Goal: Task Accomplishment & Management: Manage account settings

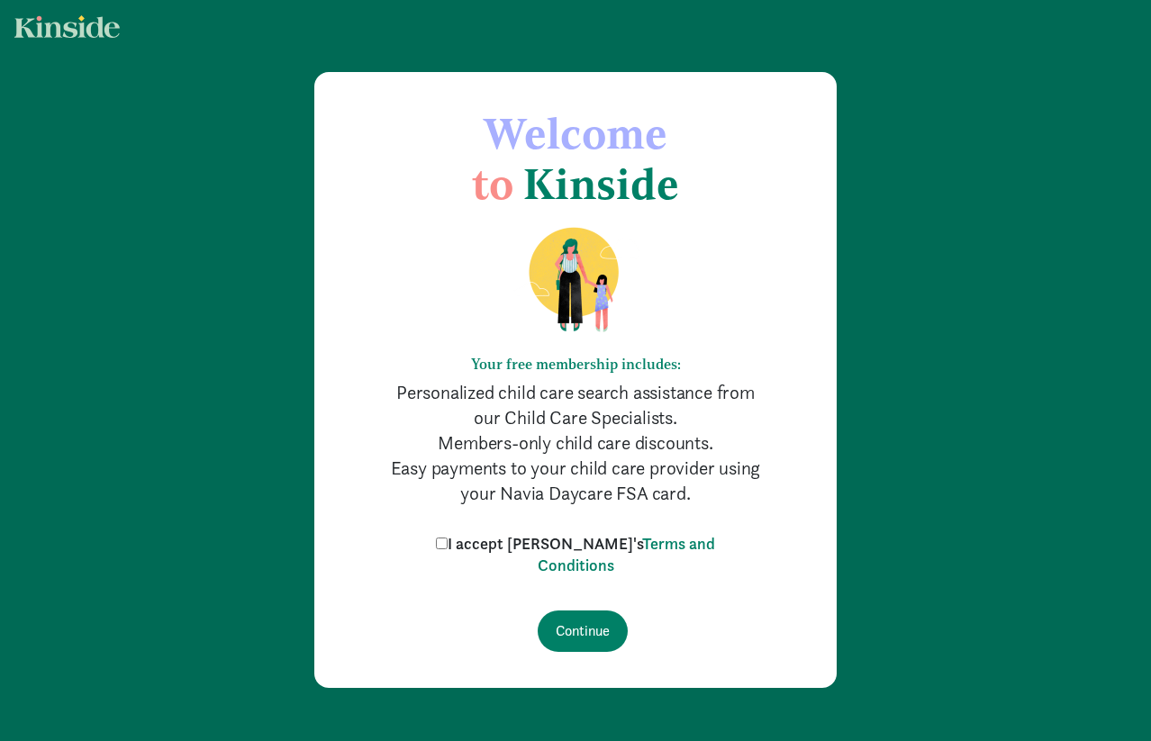
click at [448, 540] on input "I accept Kinside's Terms and Conditions" at bounding box center [442, 544] width 12 height 12
checkbox input "true"
click at [570, 642] on input "Continue" at bounding box center [583, 631] width 90 height 41
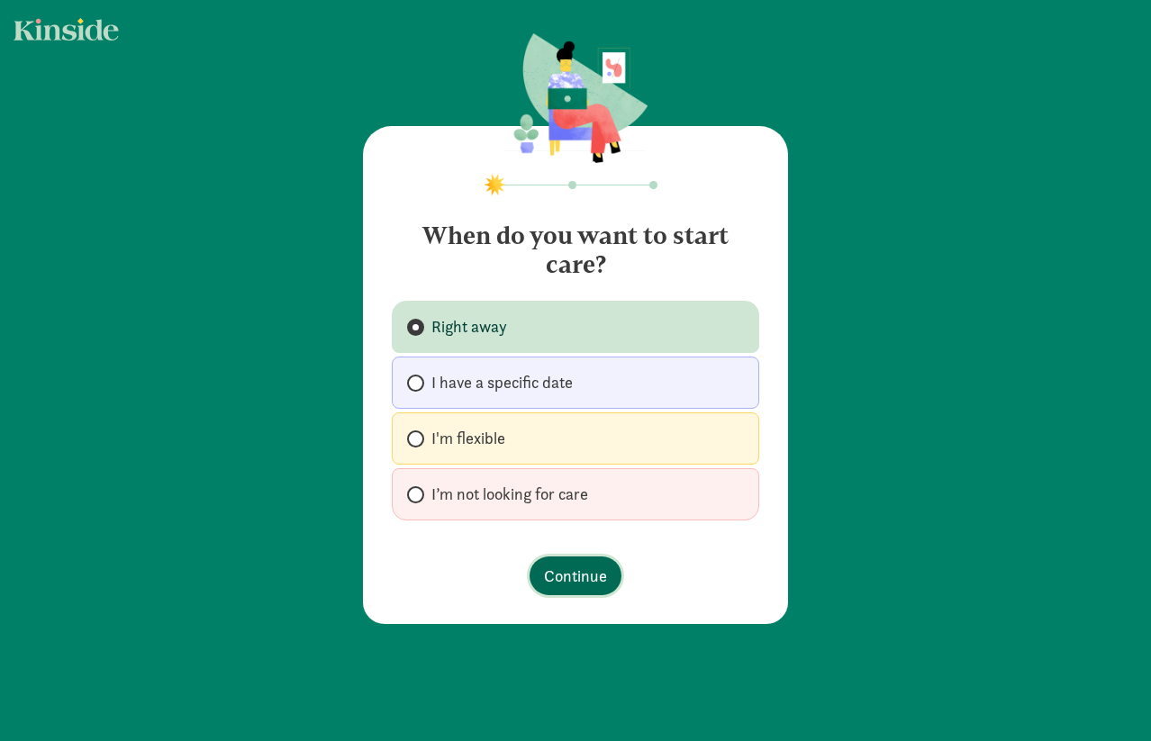
click at [581, 590] on button "Continue" at bounding box center [576, 576] width 92 height 39
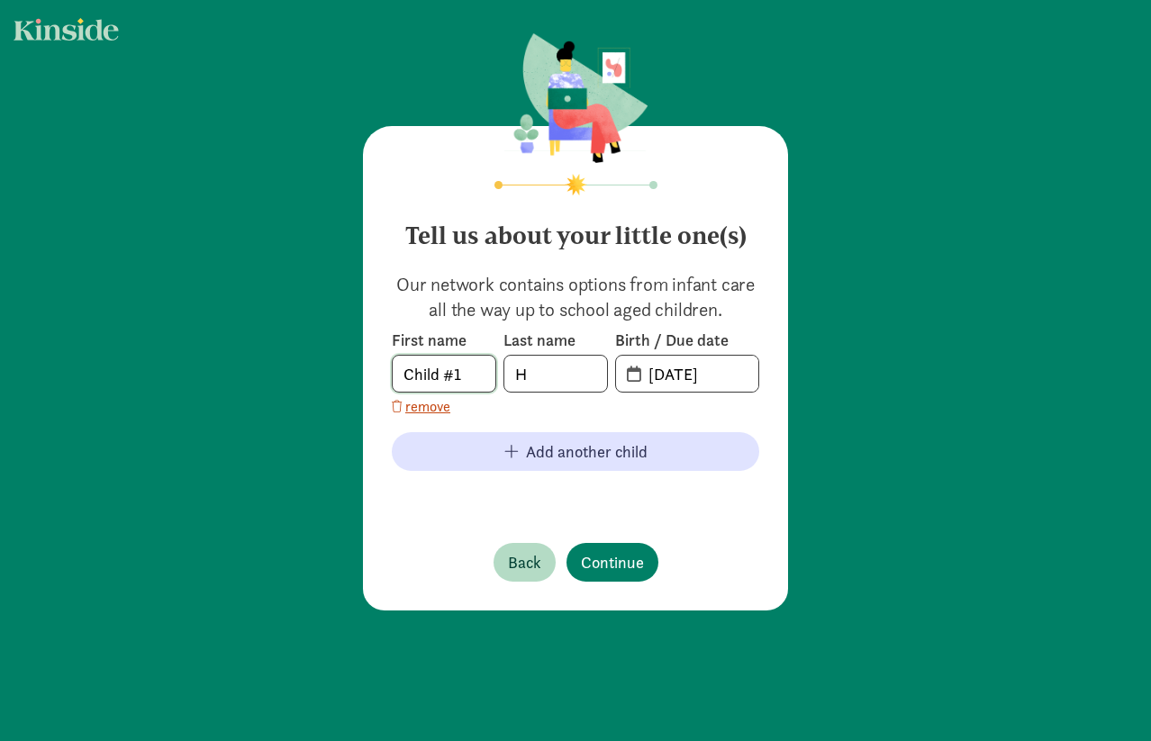
click at [452, 382] on input "Child #1" at bounding box center [444, 374] width 103 height 36
type input "[PERSON_NAME]"
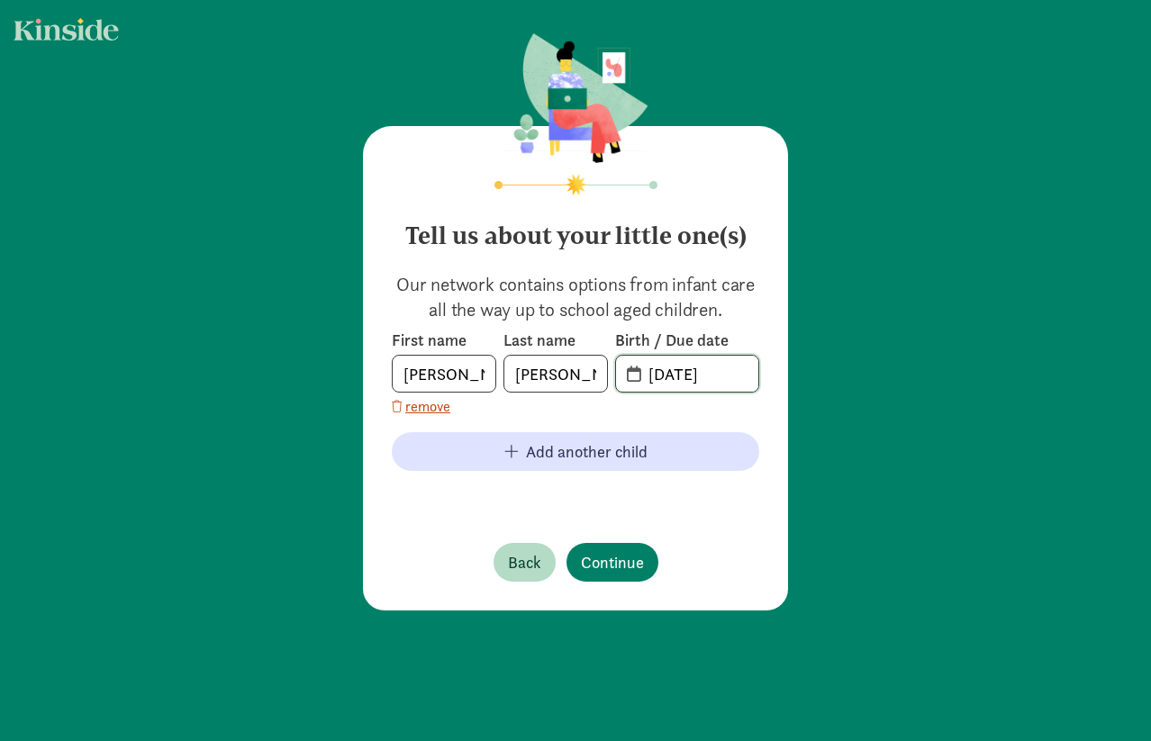
click at [661, 380] on input "[DATE]" at bounding box center [698, 374] width 121 height 36
drag, startPoint x: 735, startPoint y: 376, endPoint x: 644, endPoint y: 374, distance: 91.0
click at [644, 373] on input "[DATE]" at bounding box center [698, 374] width 121 height 36
type input "[DATE]"
click at [594, 567] on span "Continue" at bounding box center [612, 562] width 63 height 24
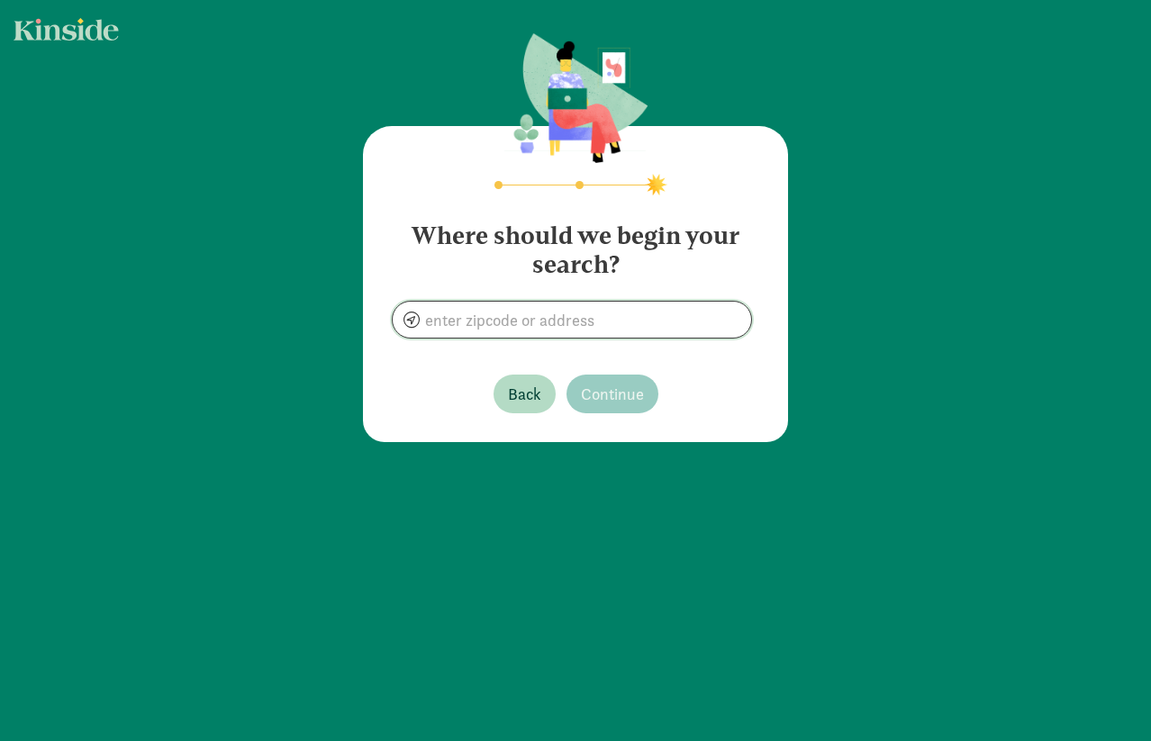
click at [532, 316] on input at bounding box center [572, 320] width 358 height 36
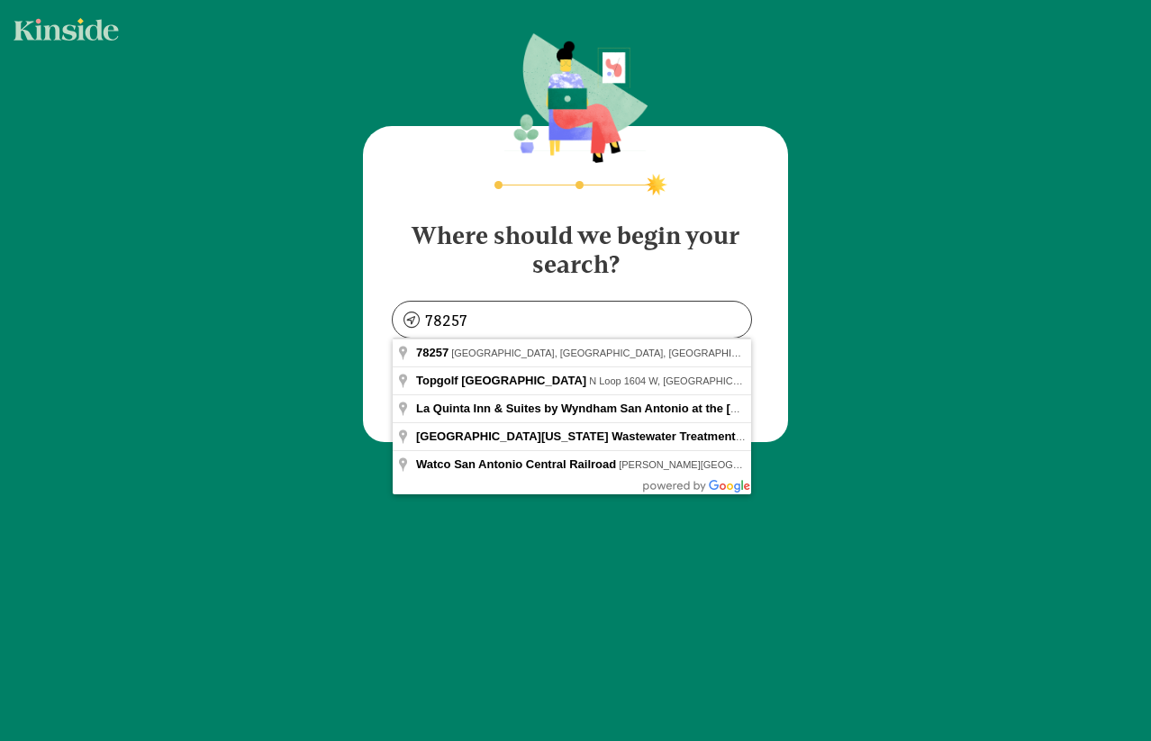
type input "[GEOGRAPHIC_DATA], [GEOGRAPHIC_DATA]"
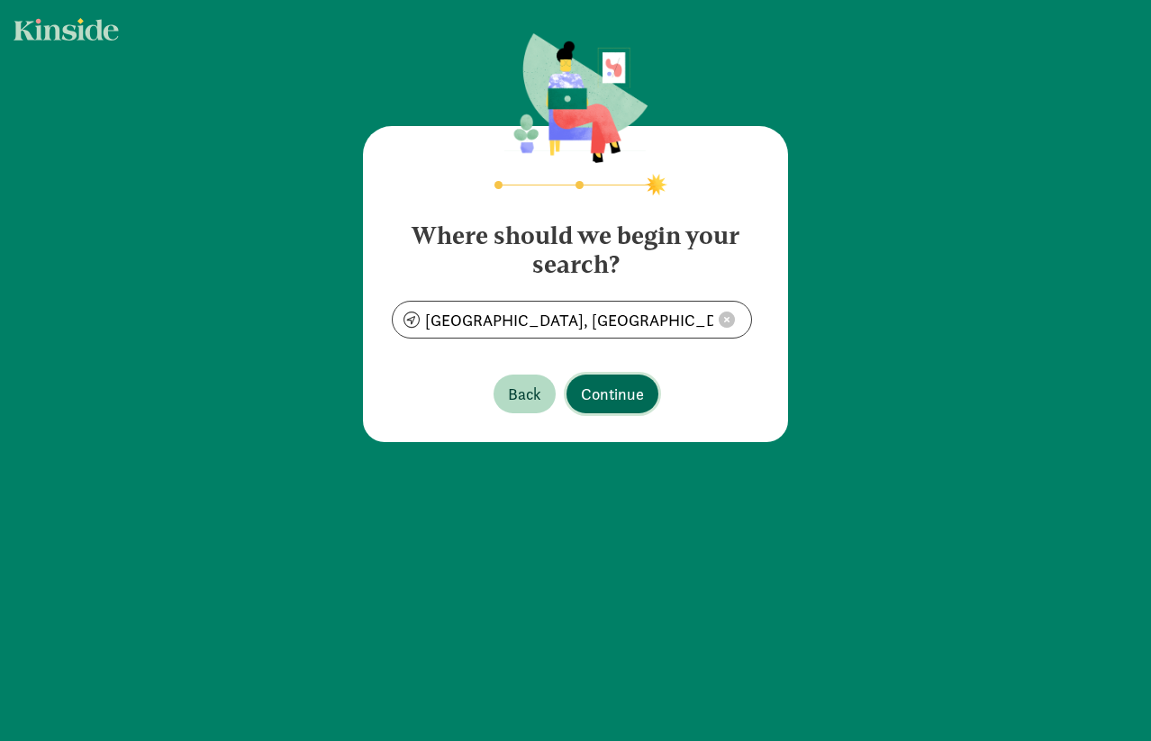
click at [597, 377] on button "Continue" at bounding box center [613, 394] width 92 height 39
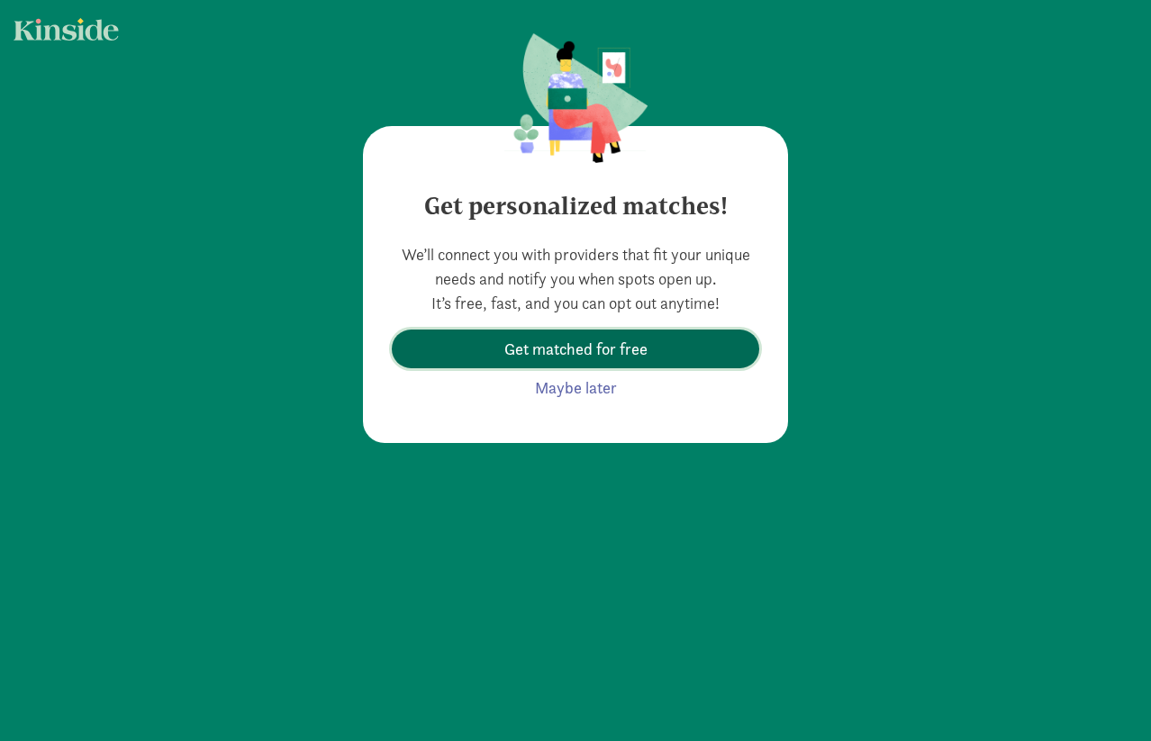
click at [606, 353] on span "Get matched for free" at bounding box center [575, 349] width 143 height 24
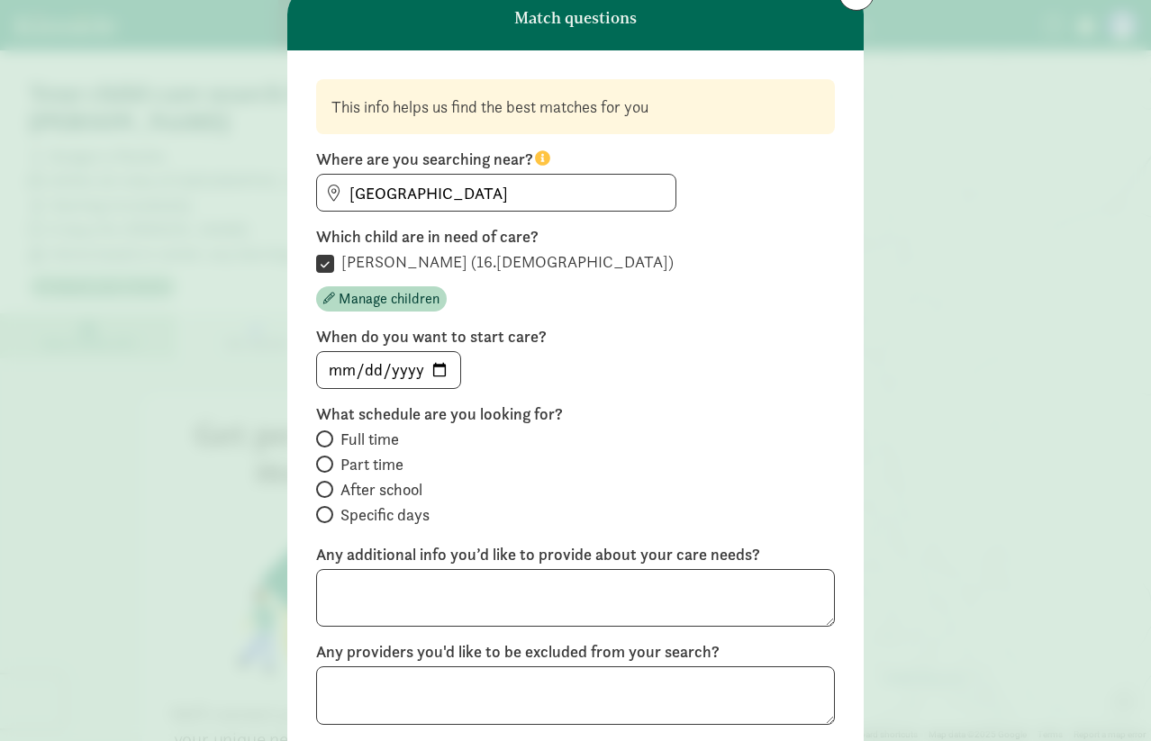
scroll to position [75, 0]
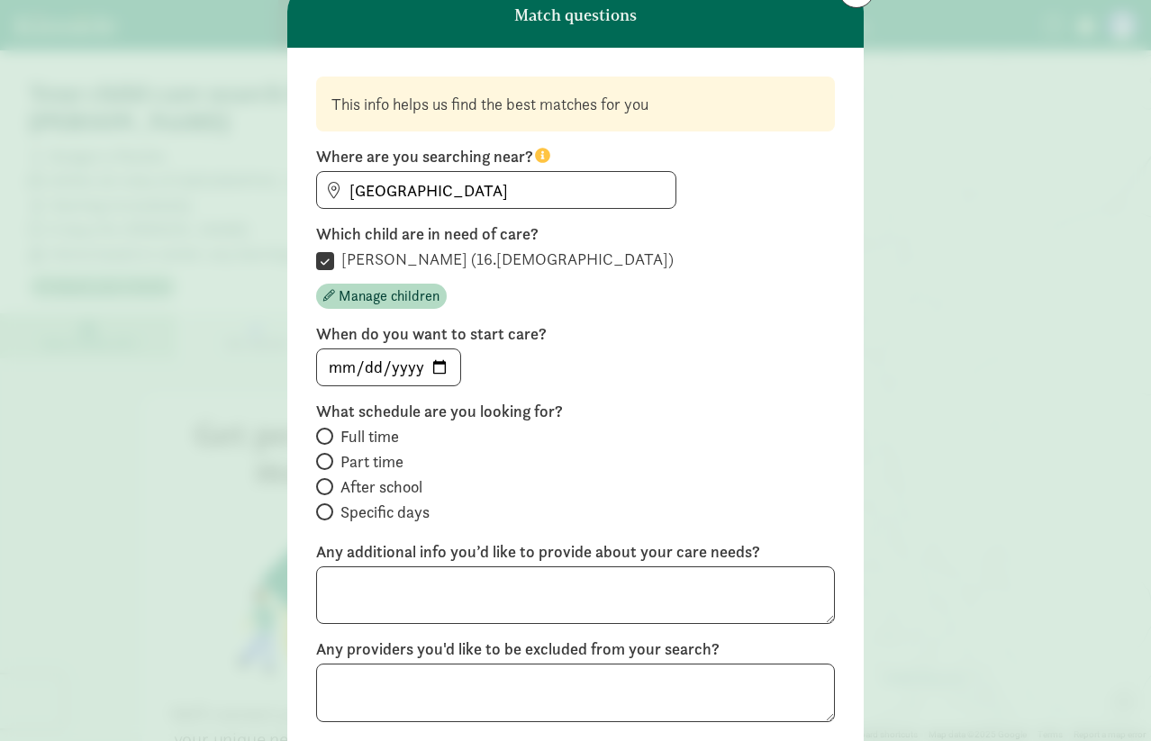
click at [391, 431] on span "Full time" at bounding box center [369, 437] width 59 height 22
click at [328, 431] on input "Full time" at bounding box center [322, 437] width 12 height 12
radio input "true"
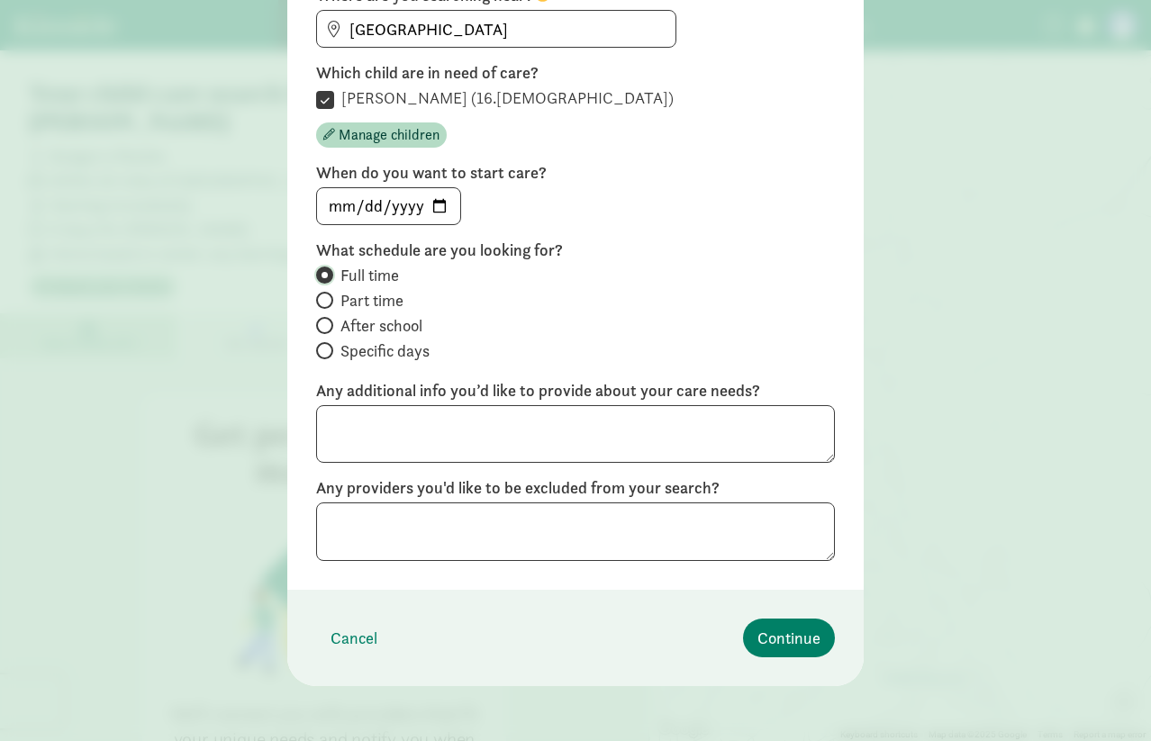
scroll to position [239, 0]
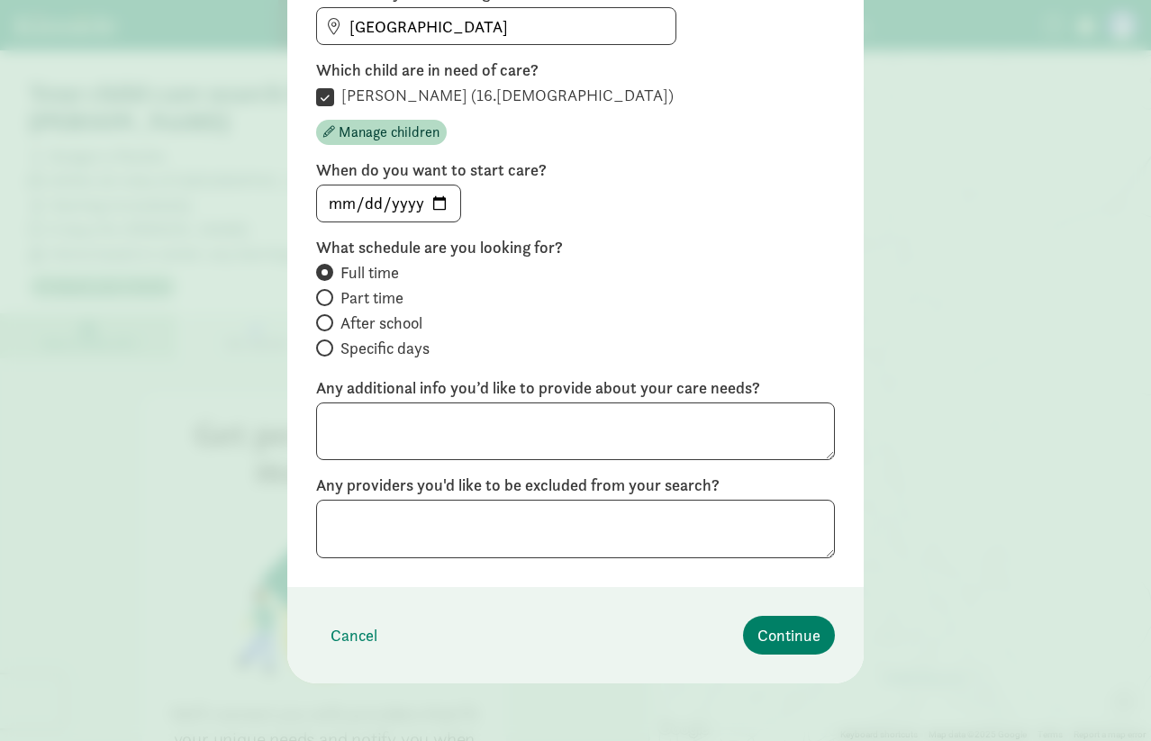
click at [741, 620] on footer "Cancel Continue" at bounding box center [575, 635] width 576 height 96
click at [775, 638] on span "Continue" at bounding box center [788, 635] width 63 height 24
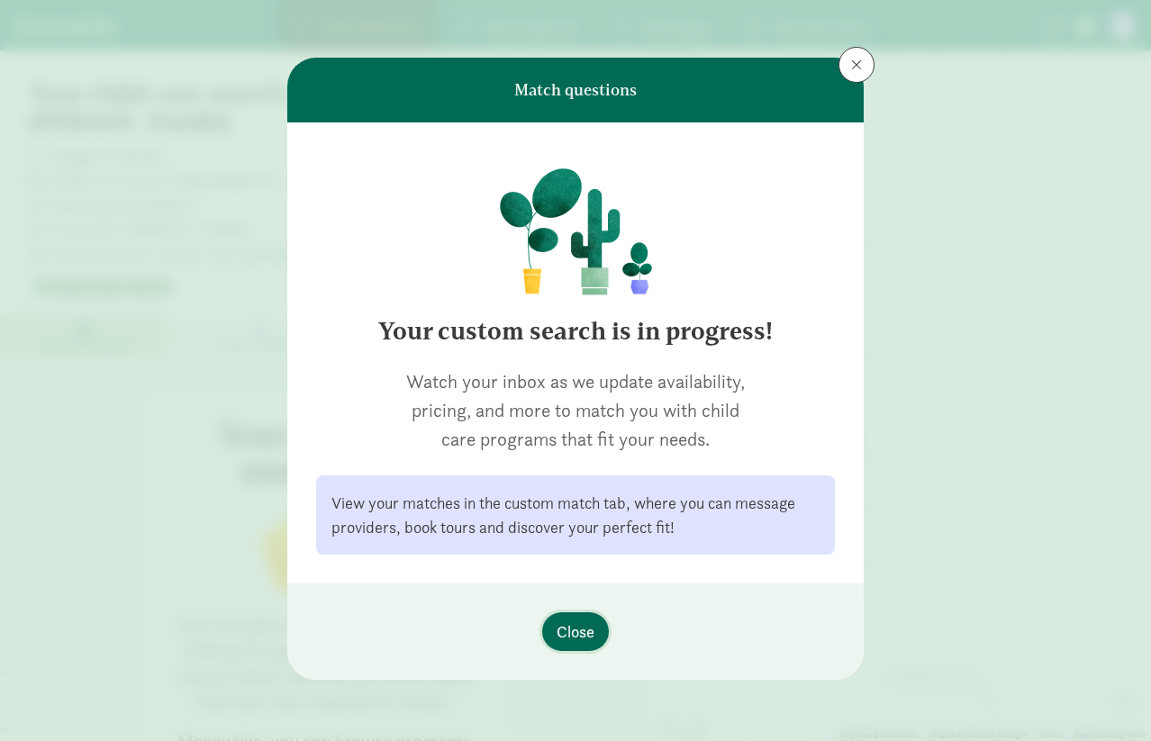
click at [584, 633] on span "Close" at bounding box center [576, 632] width 38 height 24
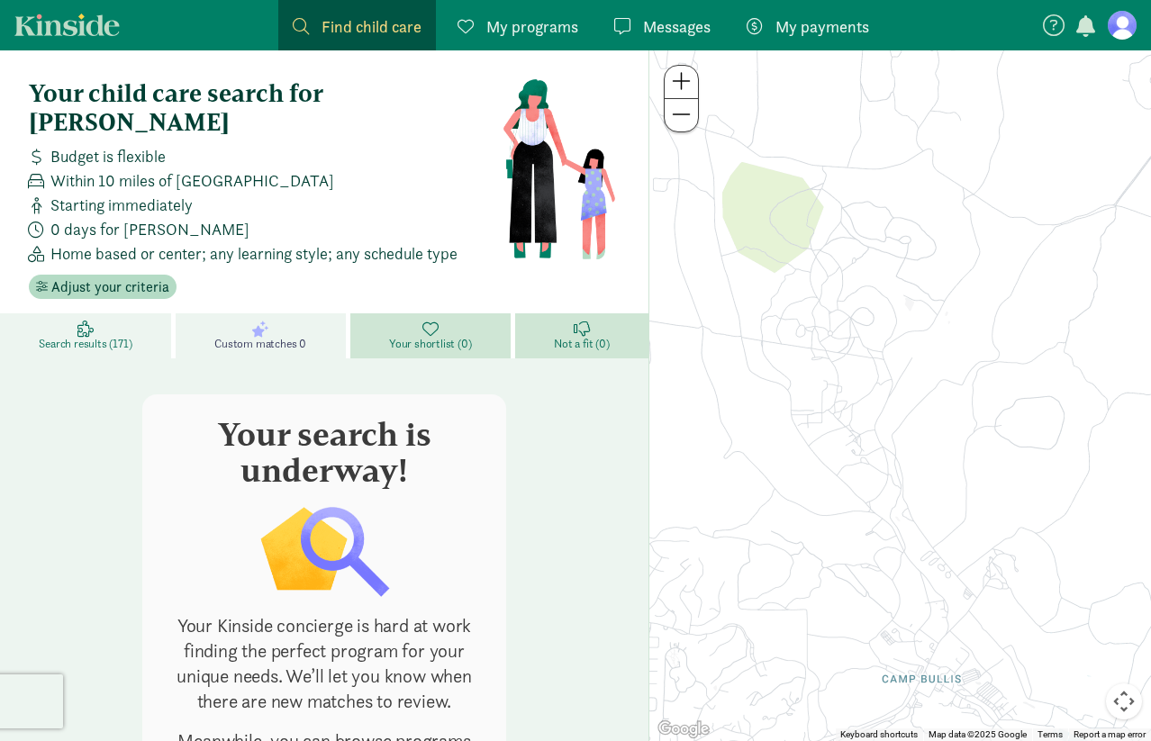
click at [79, 321] on icon at bounding box center [85, 329] width 16 height 16
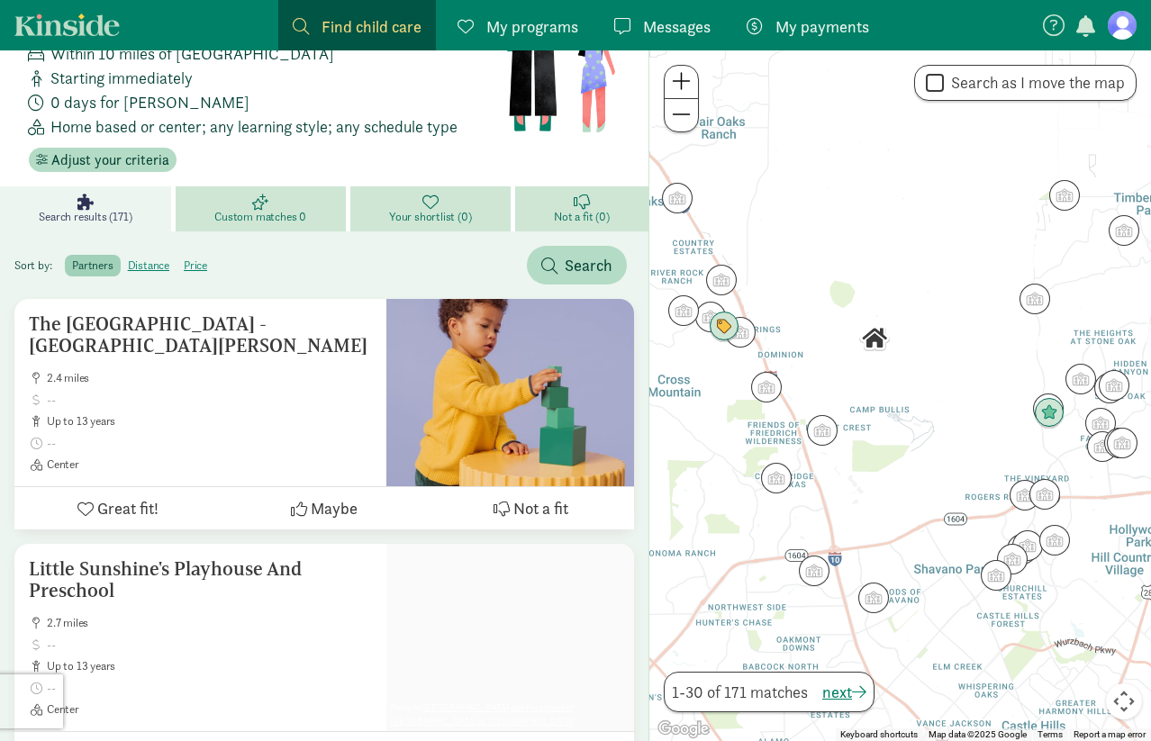
scroll to position [131, 0]
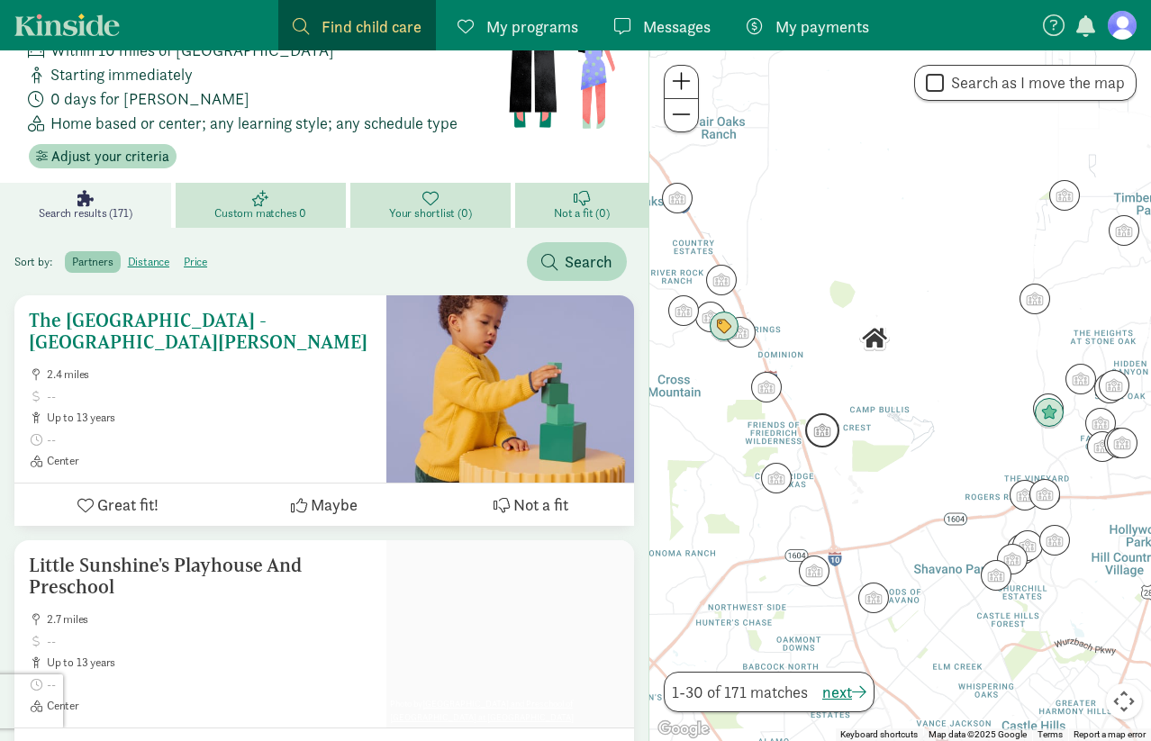
click at [125, 493] on span "Great fit!" at bounding box center [127, 505] width 61 height 24
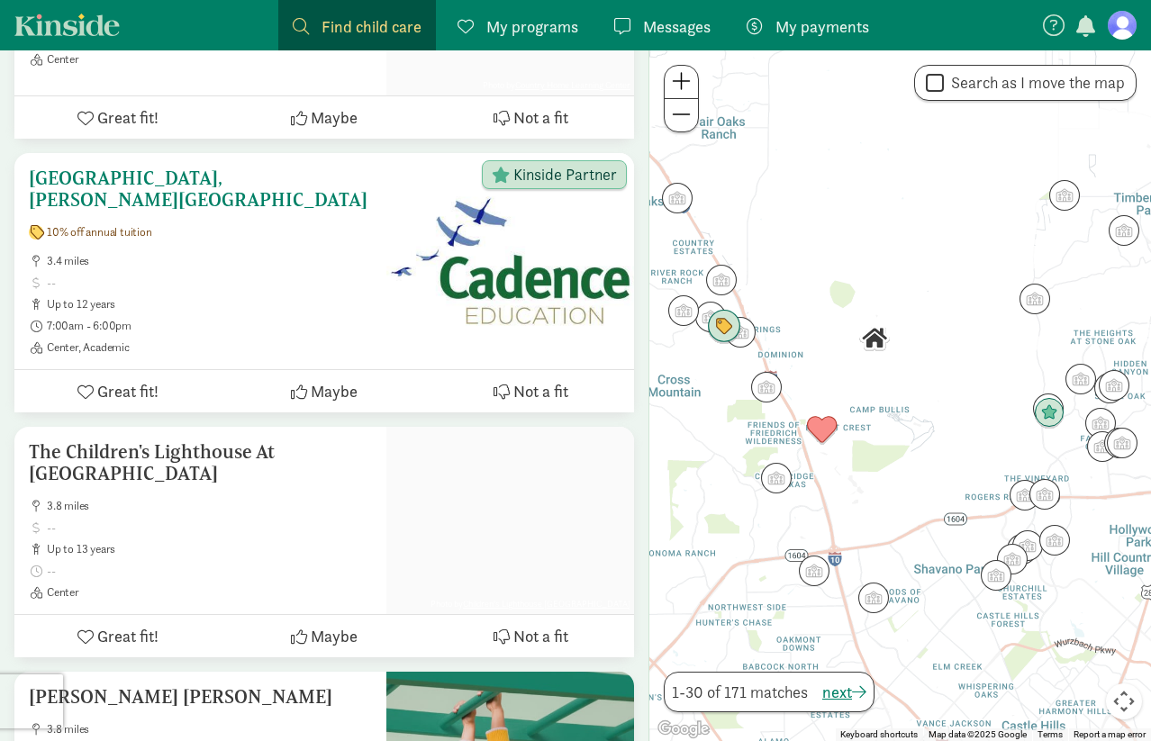
scroll to position [1085, 0]
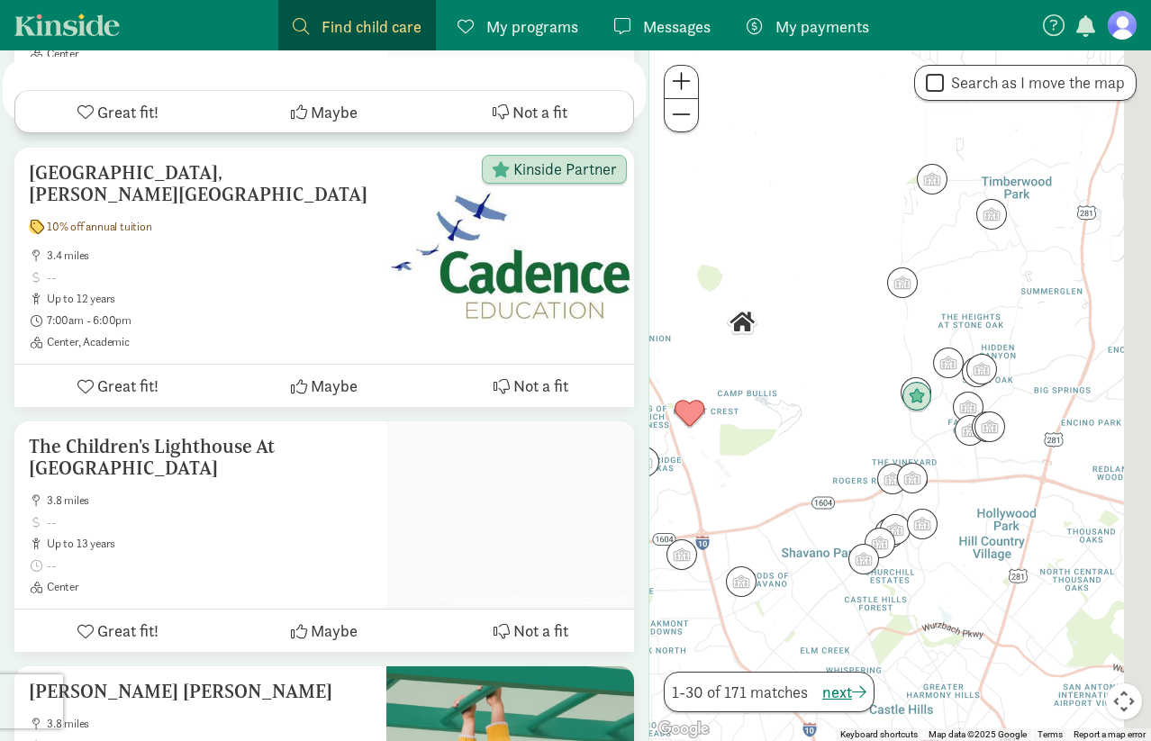
drag, startPoint x: 913, startPoint y: 490, endPoint x: 769, endPoint y: 472, distance: 145.2
click at [769, 472] on div at bounding box center [900, 395] width 502 height 691
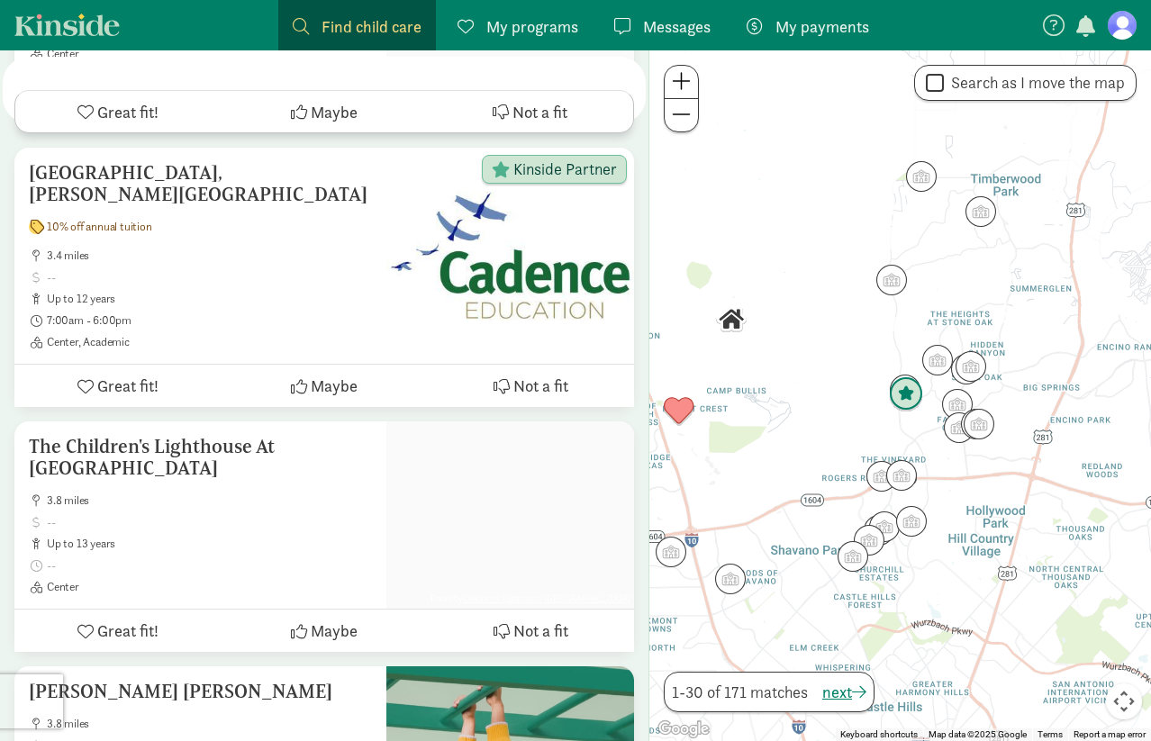
click at [907, 397] on img "Click to see details" at bounding box center [906, 394] width 34 height 34
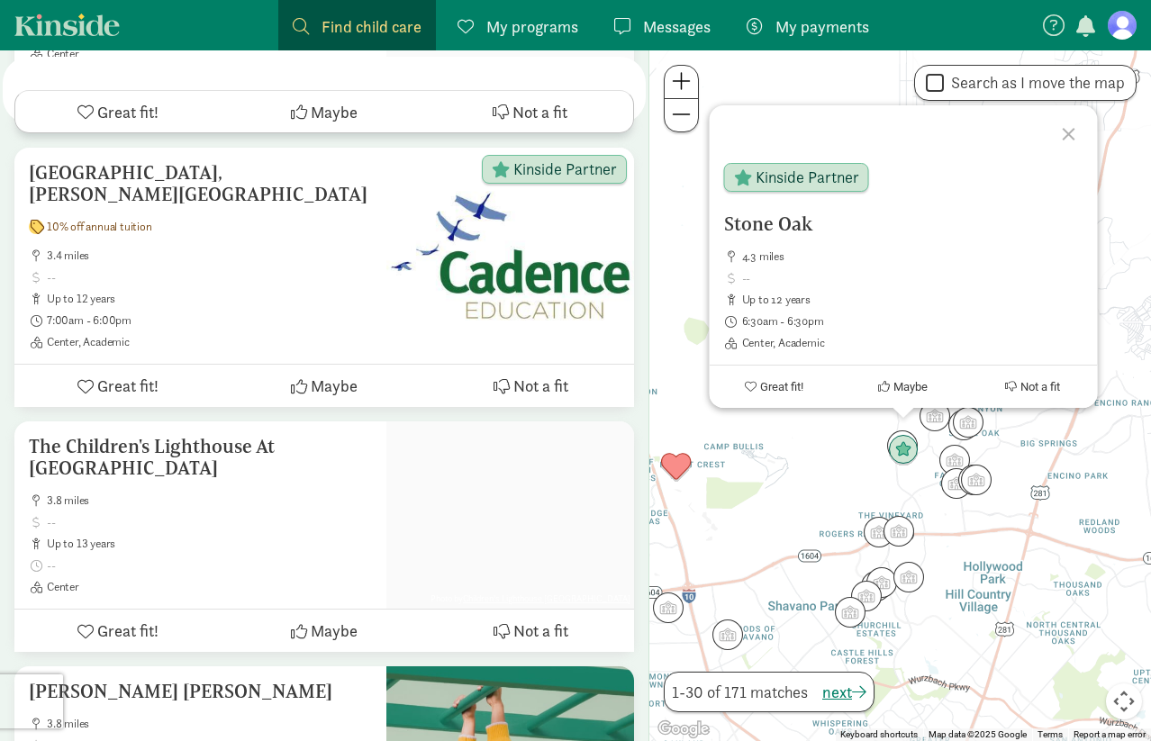
click at [839, 467] on div "Stone Oak 4.3 miles up to 12 years 6:30am - 6:30pm Center, Academic Kinside Par…" at bounding box center [900, 395] width 502 height 691
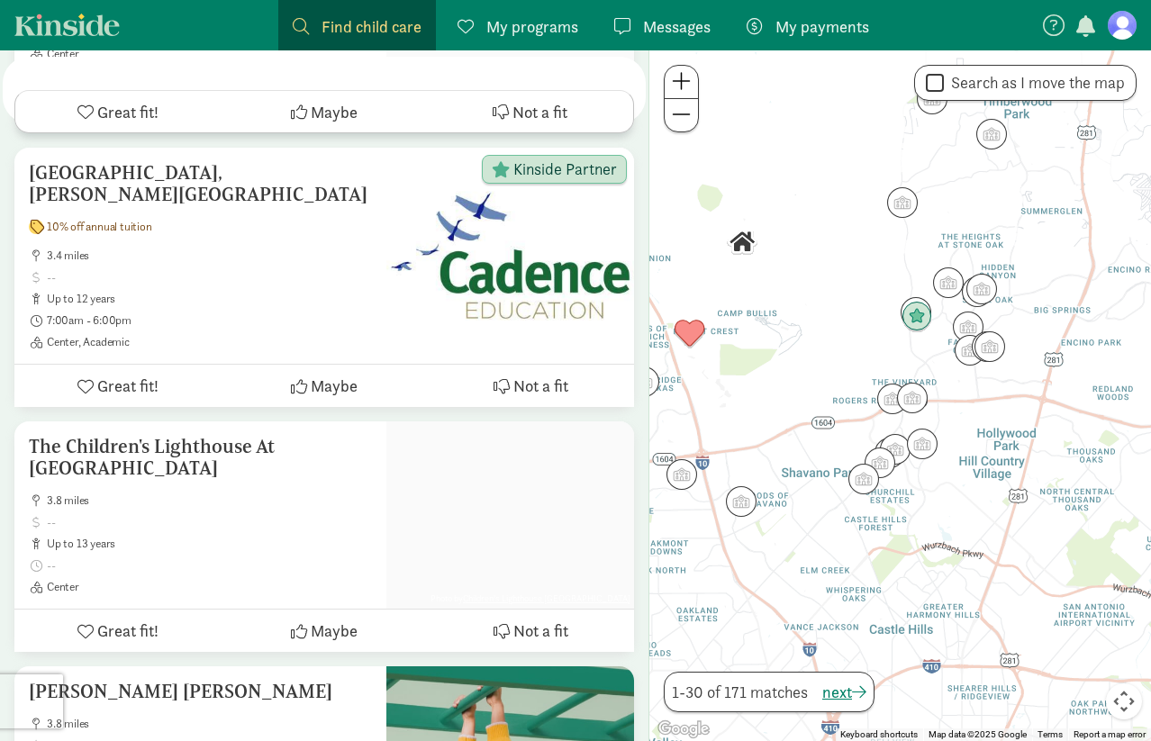
drag, startPoint x: 766, startPoint y: 512, endPoint x: 739, endPoint y: 379, distance: 136.0
click at [739, 379] on div at bounding box center [900, 395] width 502 height 691
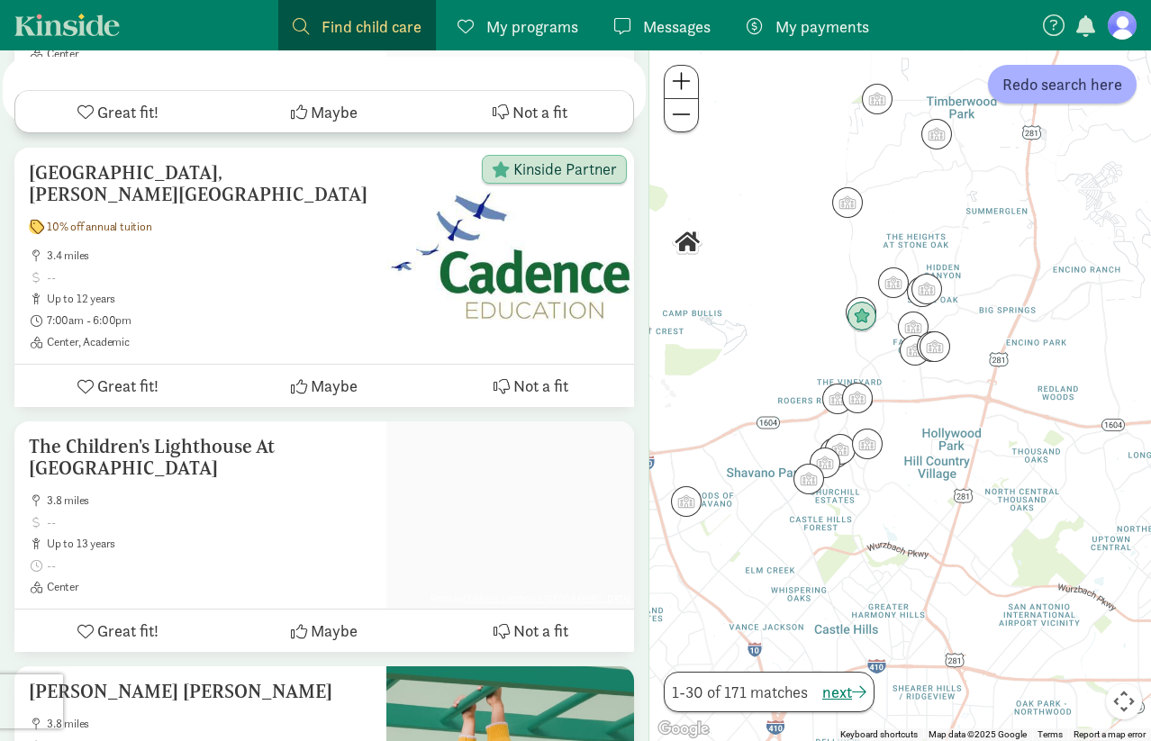
click at [739, 379] on div at bounding box center [900, 395] width 502 height 691
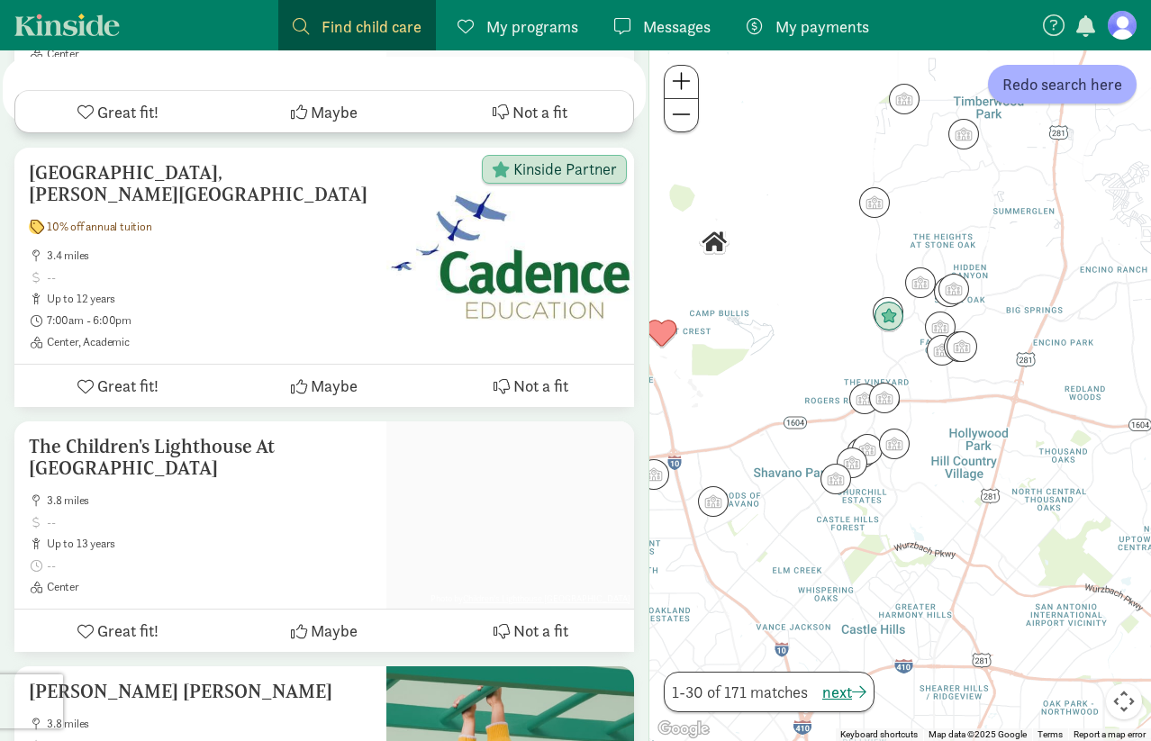
drag, startPoint x: 759, startPoint y: 380, endPoint x: 799, endPoint y: 379, distance: 39.6
click at [799, 379] on div at bounding box center [900, 395] width 502 height 691
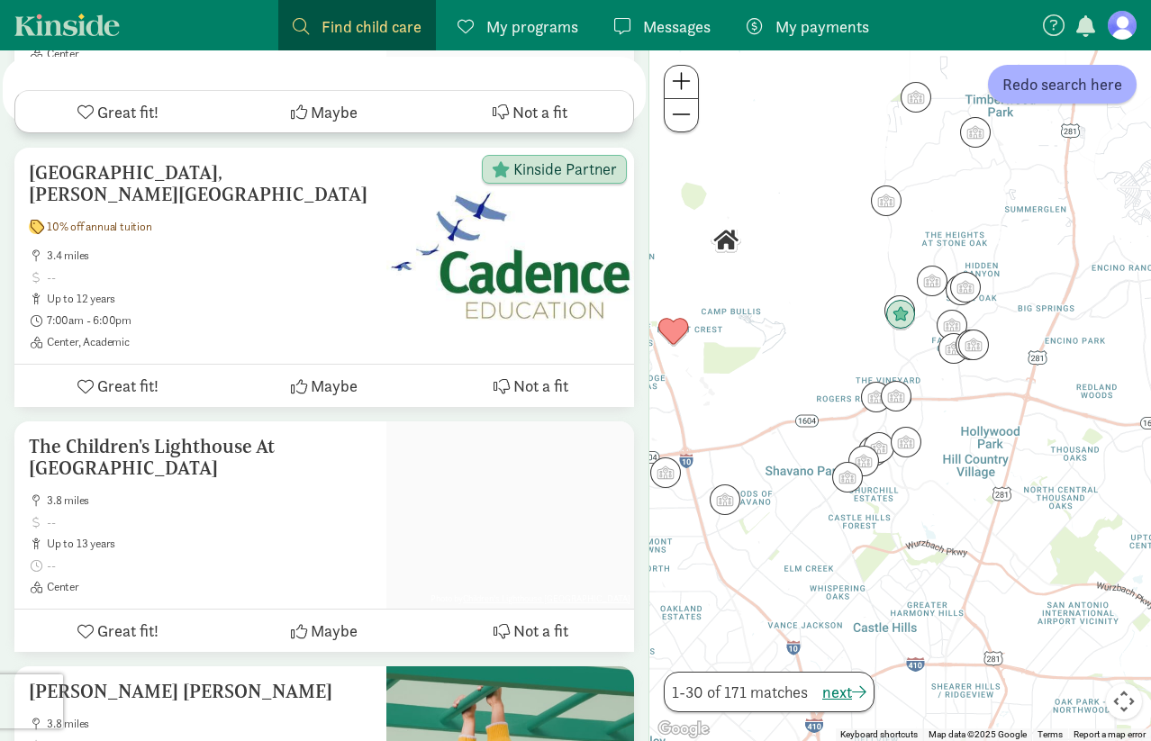
click at [1051, 104] on div at bounding box center [900, 395] width 502 height 691
click at [1056, 86] on span "Redo search here" at bounding box center [1062, 84] width 120 height 24
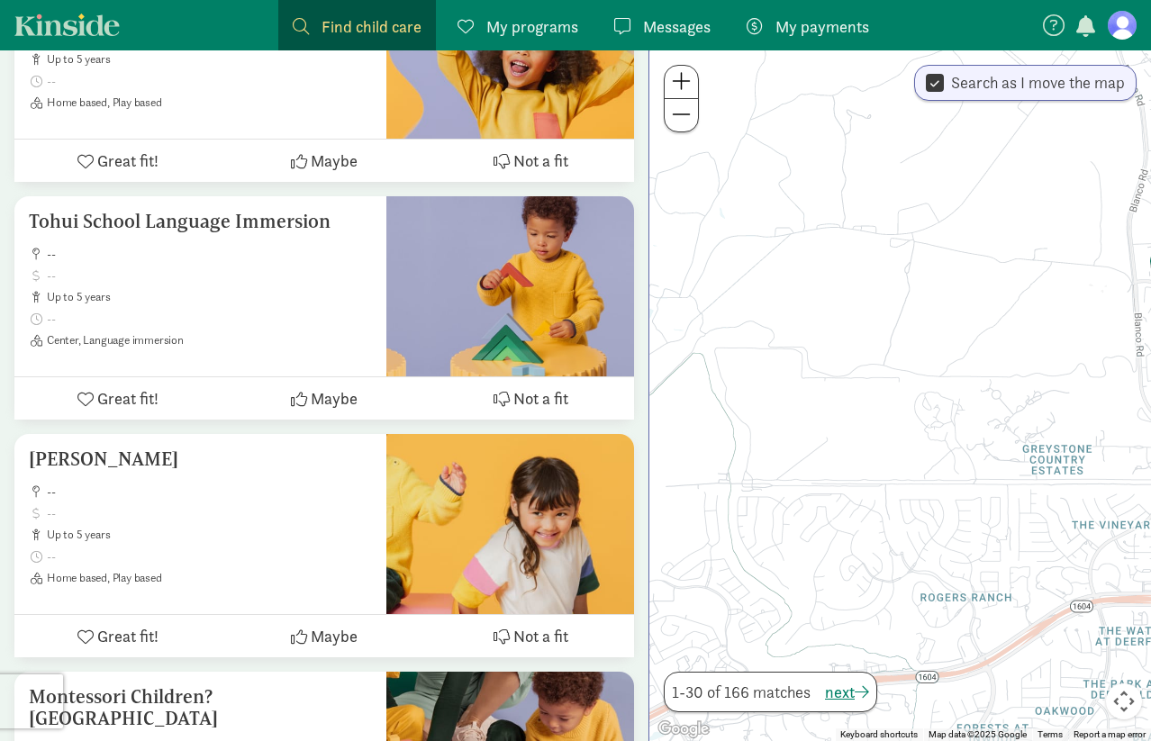
scroll to position [0, 0]
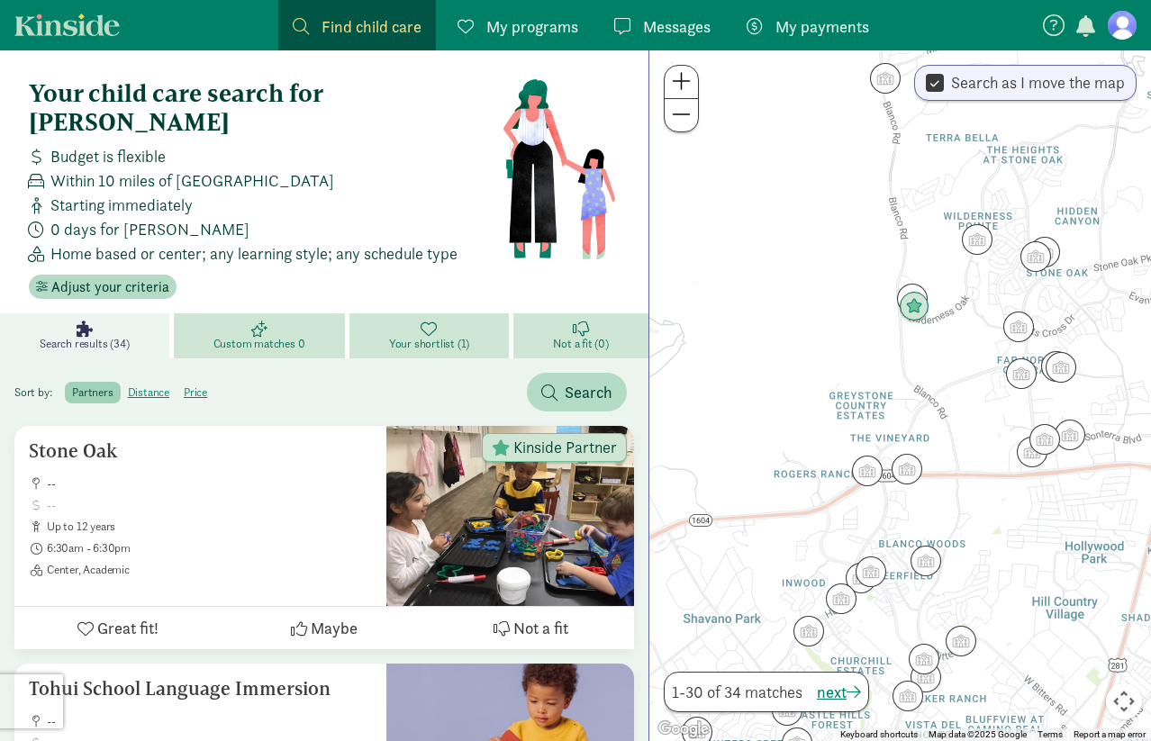
drag, startPoint x: 825, startPoint y: 339, endPoint x: 749, endPoint y: 348, distance: 76.2
click at [749, 348] on div at bounding box center [900, 395] width 502 height 691
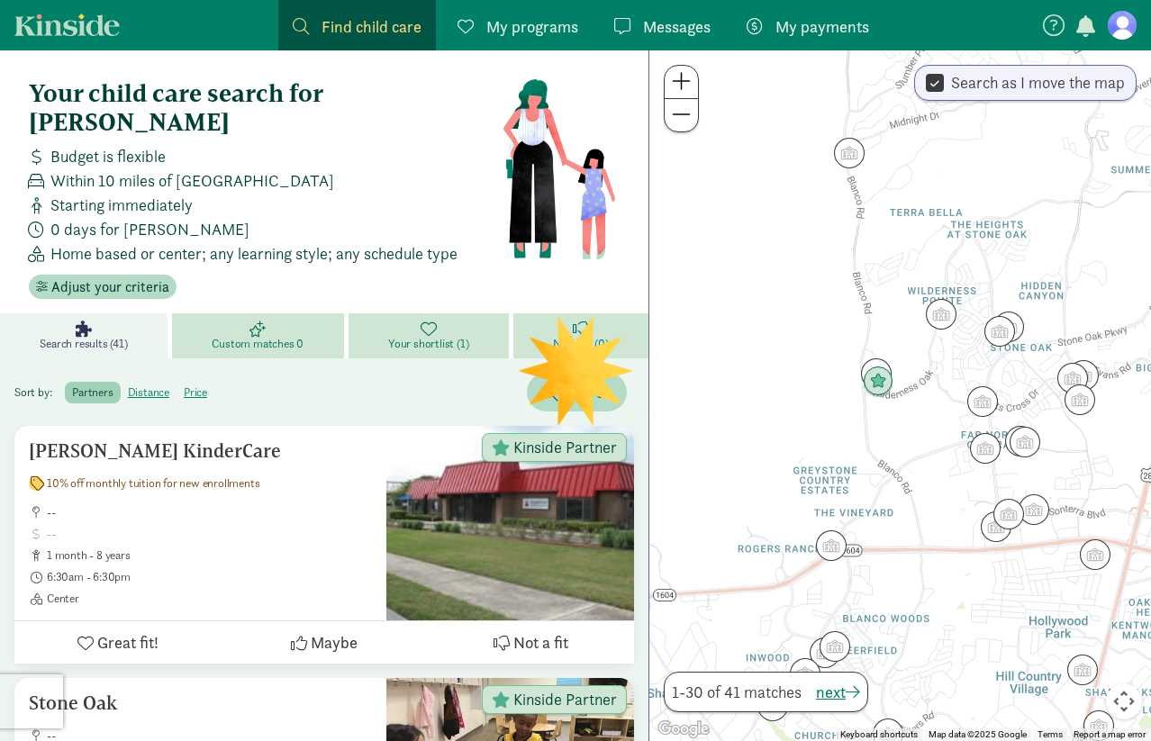
drag, startPoint x: 816, startPoint y: 362, endPoint x: 780, endPoint y: 439, distance: 84.6
click at [780, 439] on div at bounding box center [900, 395] width 502 height 691
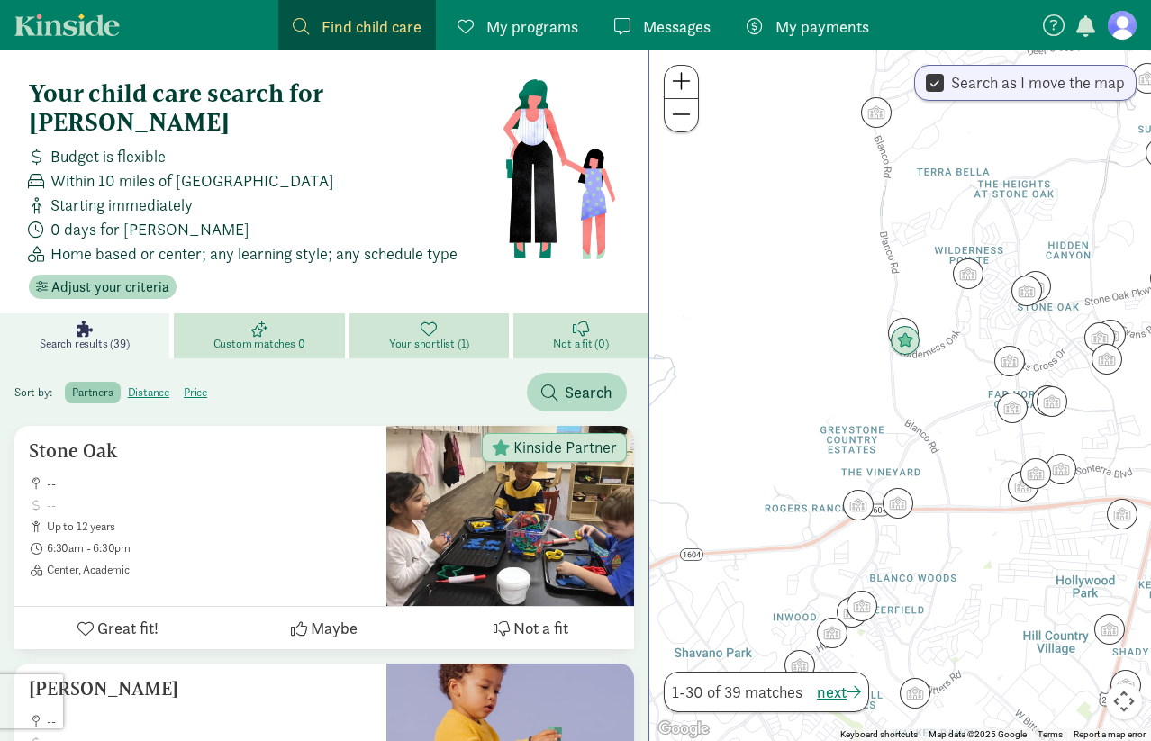
drag, startPoint x: 829, startPoint y: 438, endPoint x: 857, endPoint y: 395, distance: 50.7
click at [857, 395] on div at bounding box center [900, 395] width 502 height 691
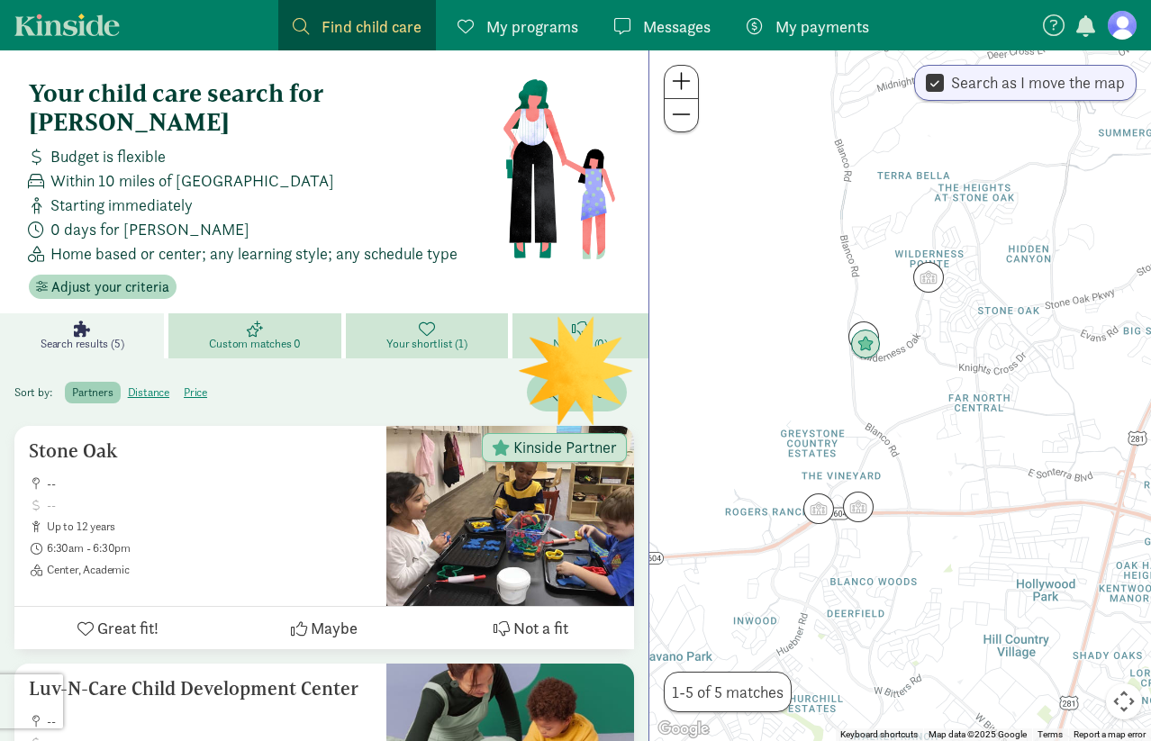
drag, startPoint x: 883, startPoint y: 401, endPoint x: 840, endPoint y: 405, distance: 42.6
click at [840, 404] on div at bounding box center [900, 395] width 502 height 691
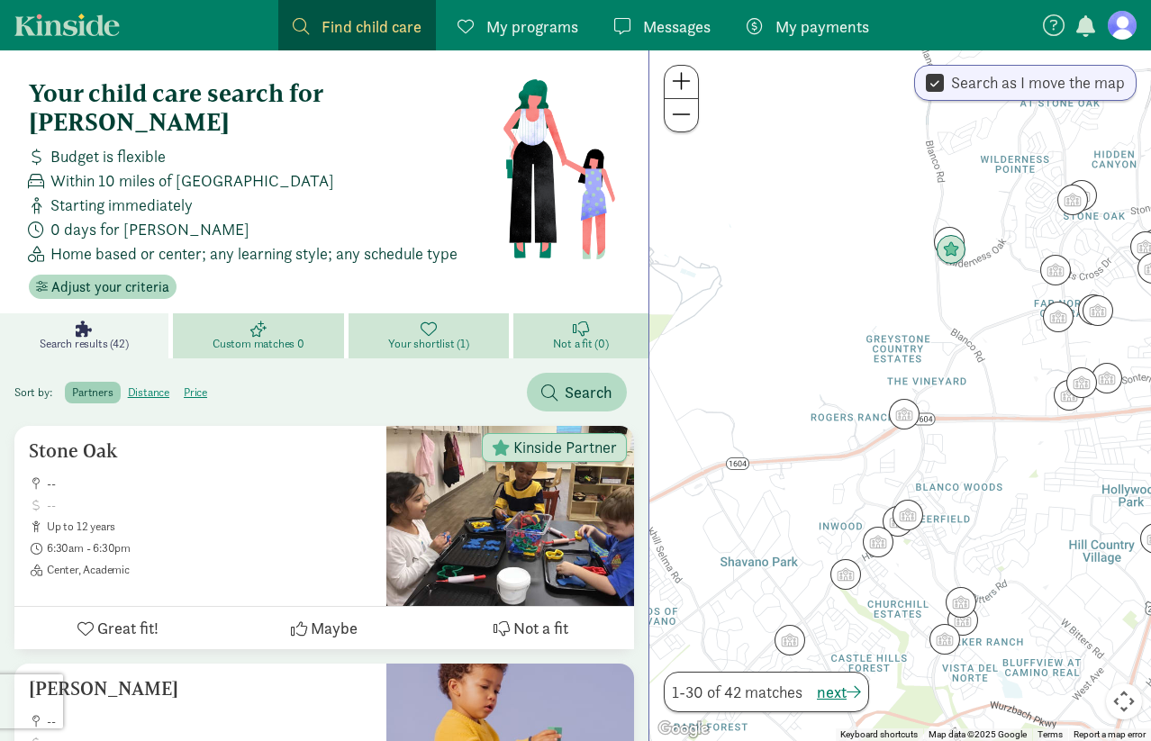
drag, startPoint x: 769, startPoint y: 569, endPoint x: 858, endPoint y: 467, distance: 135.3
click at [858, 467] on div at bounding box center [900, 395] width 502 height 691
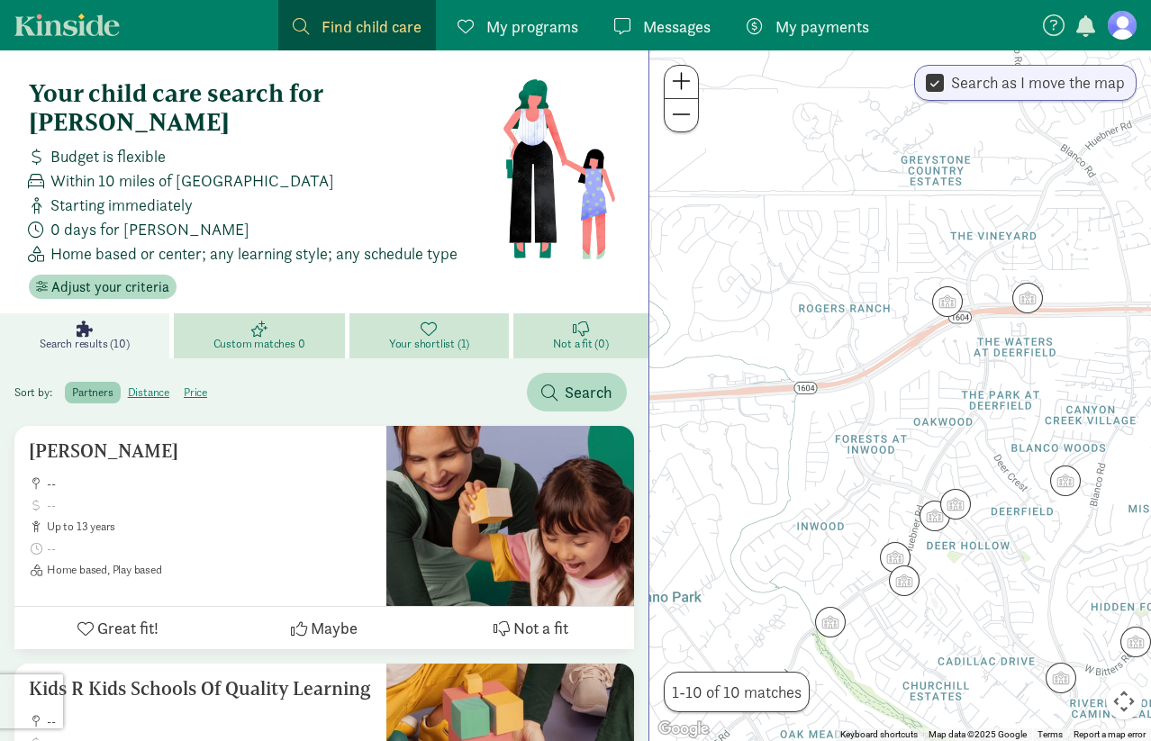
drag, startPoint x: 872, startPoint y: 545, endPoint x: 861, endPoint y: 495, distance: 50.7
click at [861, 494] on div at bounding box center [900, 395] width 502 height 691
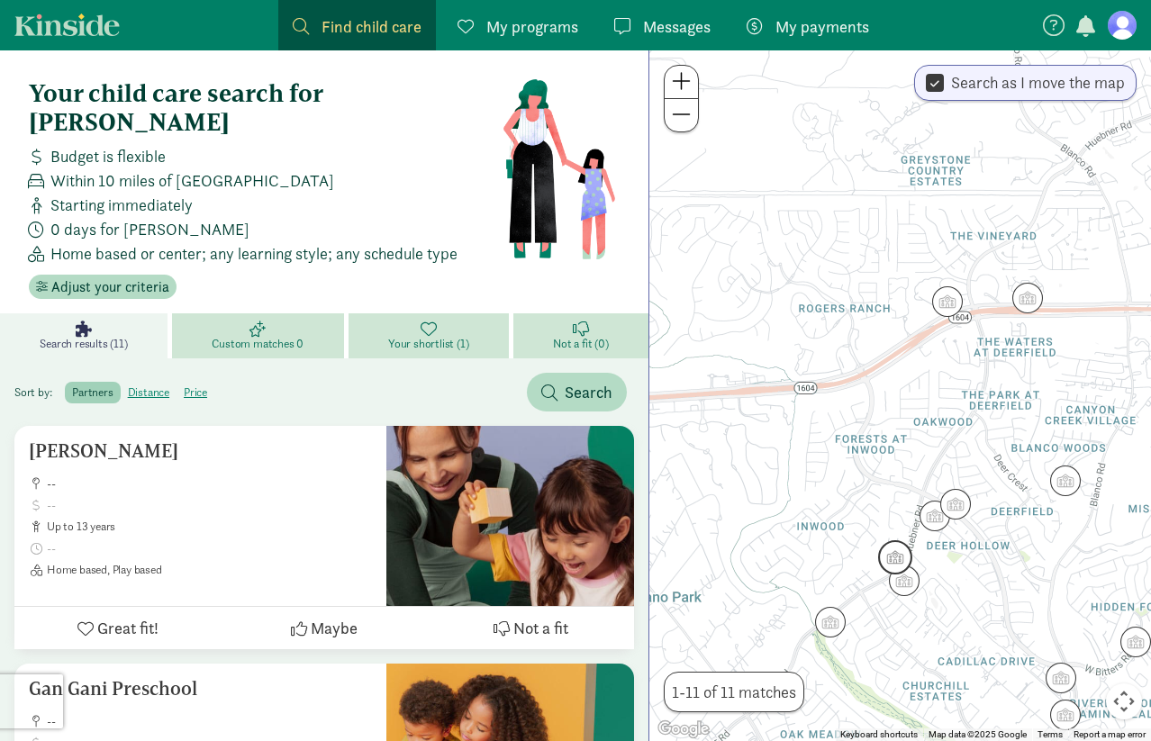
click at [892, 558] on img "Click to see details" at bounding box center [895, 557] width 34 height 34
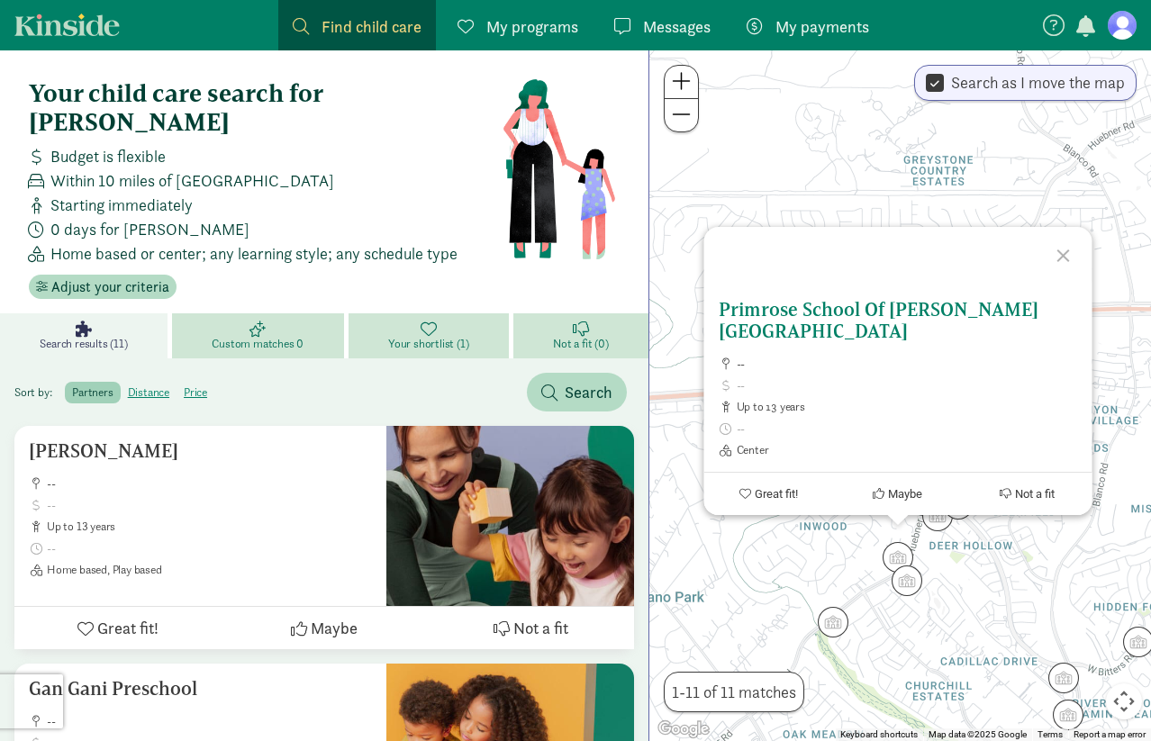
click at [888, 488] on span "Maybe" at bounding box center [905, 494] width 34 height 14
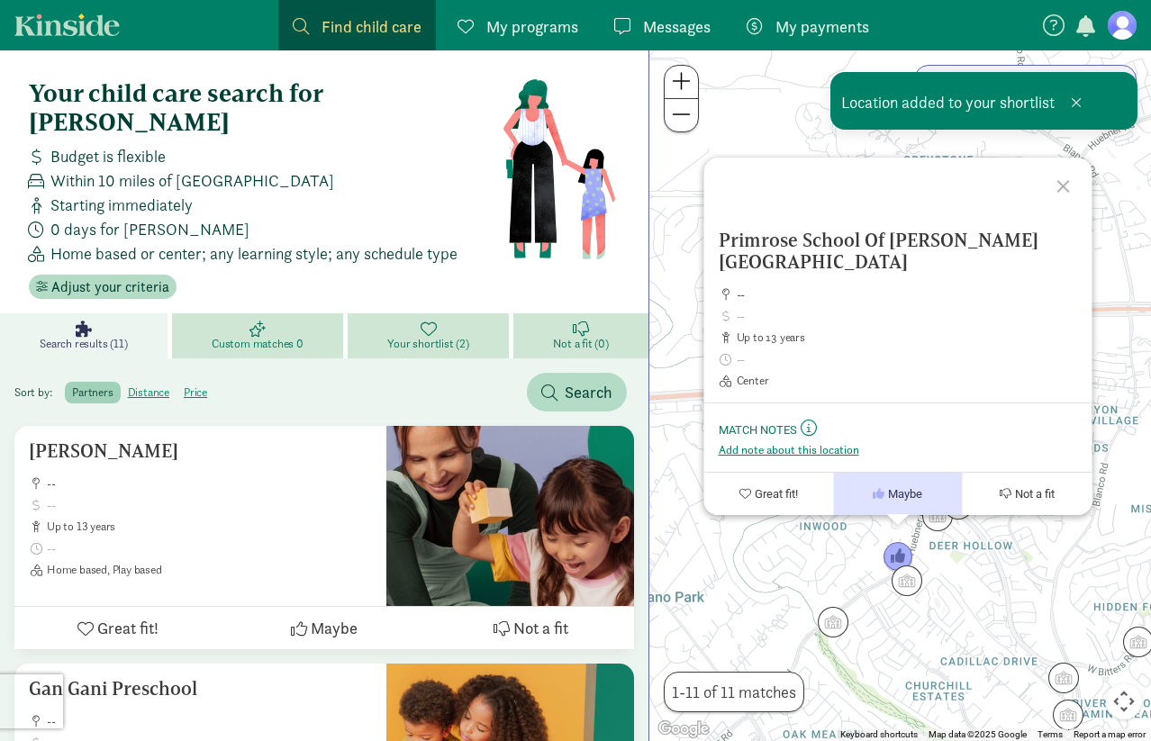
click at [812, 565] on div "Primrose School Of [PERSON_NAME] Village -- up to 13 years Center Photo by Prim…" at bounding box center [900, 395] width 502 height 691
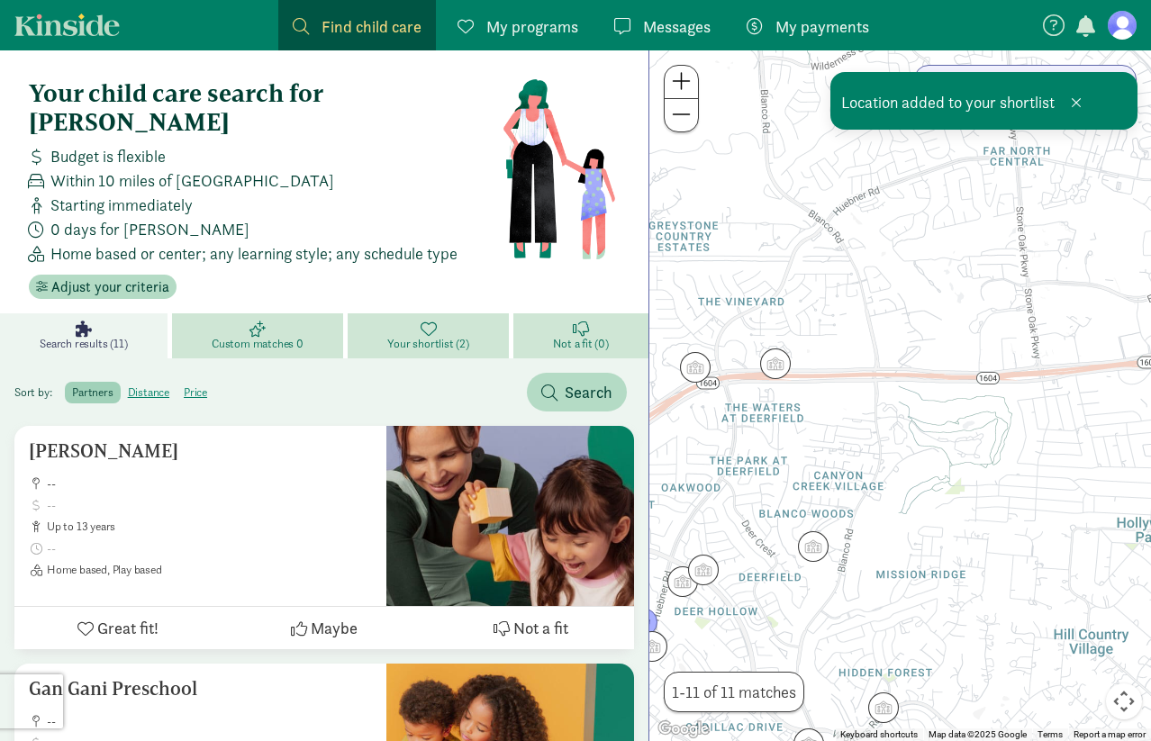
drag, startPoint x: 964, startPoint y: 436, endPoint x: 705, endPoint y: 502, distance: 266.7
click at [705, 502] on div at bounding box center [900, 395] width 502 height 691
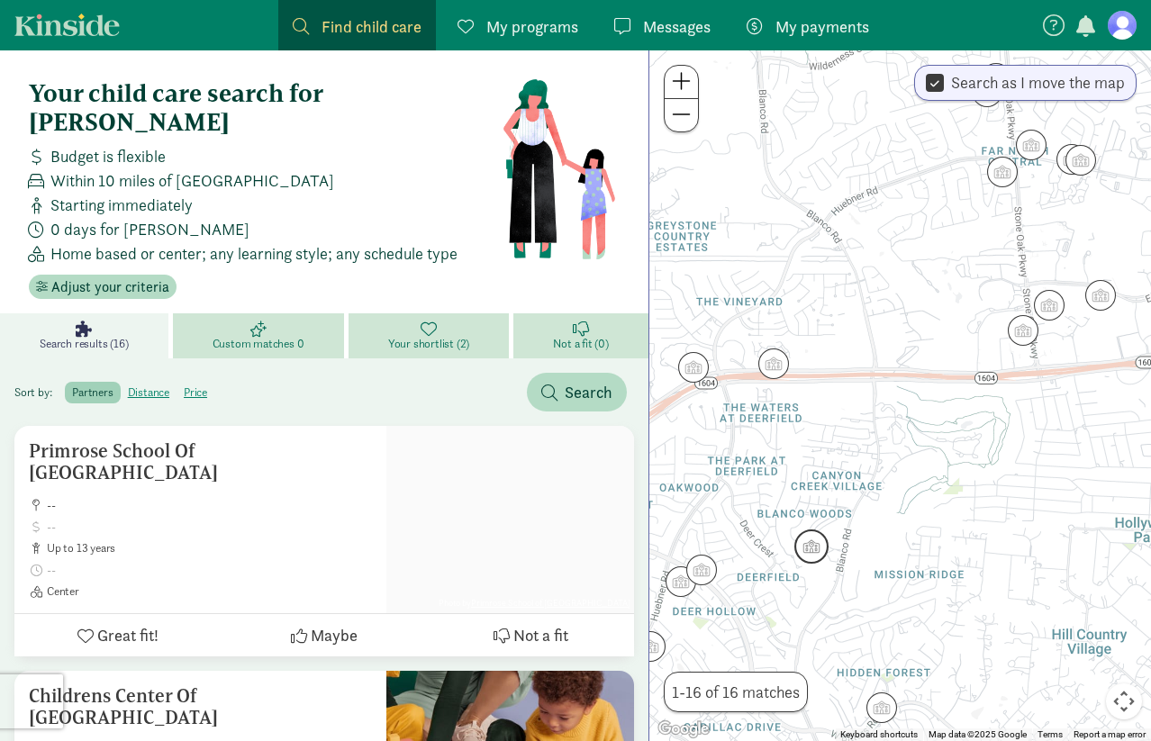
click at [805, 541] on img "Click to see details" at bounding box center [811, 547] width 34 height 34
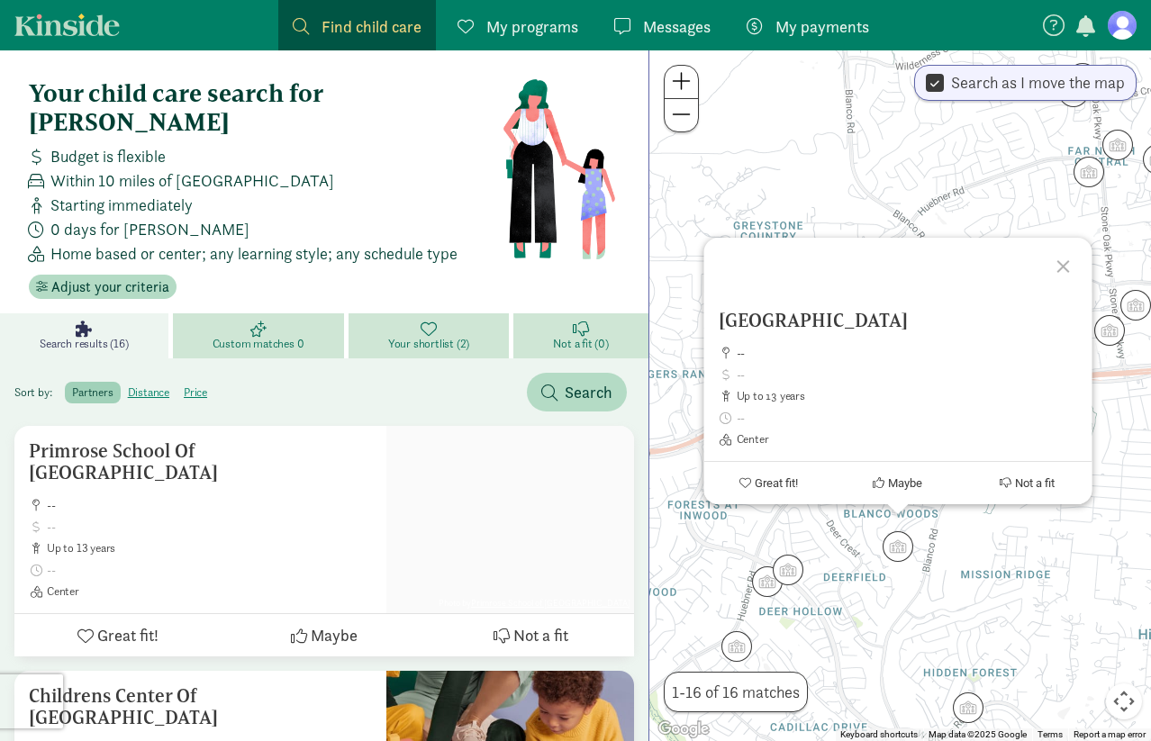
click at [1011, 546] on div "[GEOGRAPHIC_DATA] -- up to 13 years Center Great fit! Maybe Not a fit" at bounding box center [900, 395] width 502 height 691
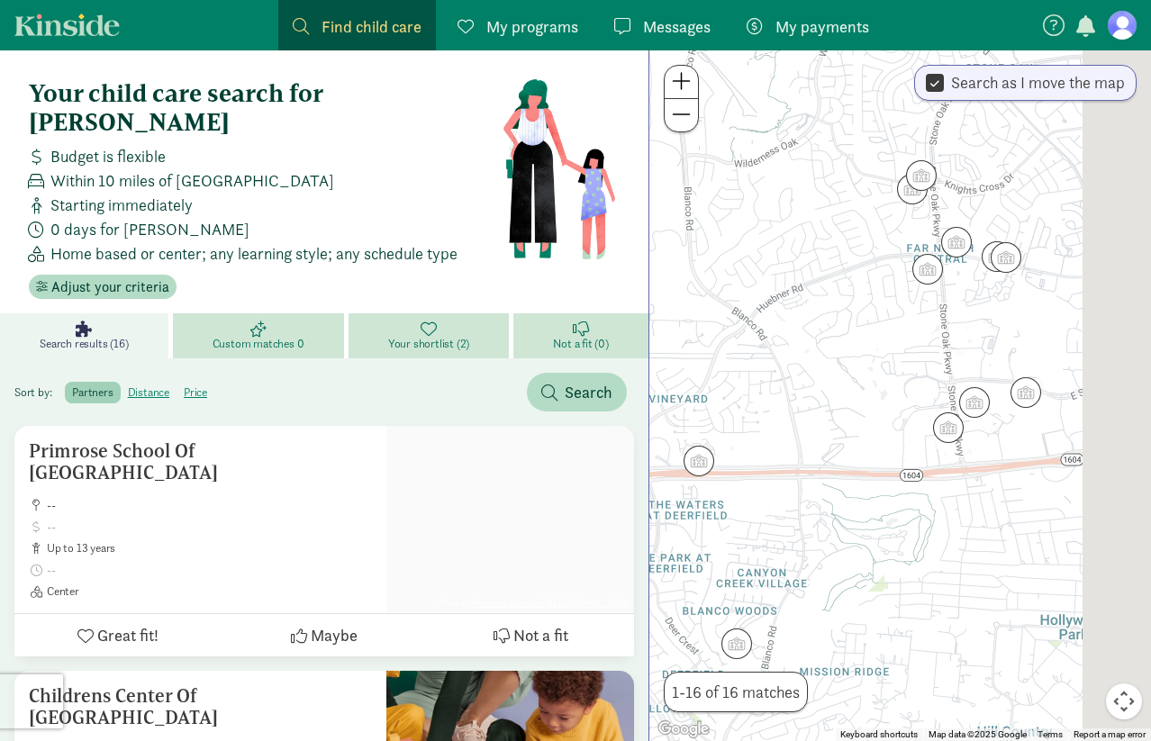
drag, startPoint x: 1037, startPoint y: 472, endPoint x: 866, endPoint y: 576, distance: 199.7
click at [866, 576] on div at bounding box center [900, 395] width 502 height 691
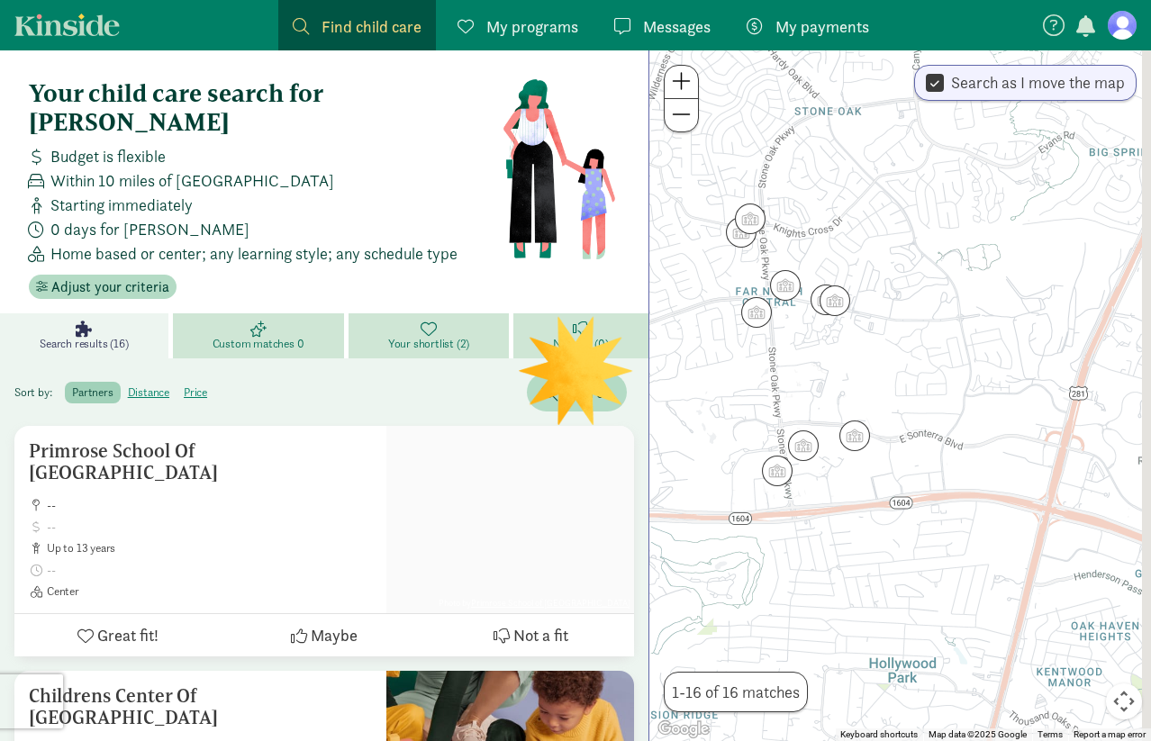
drag, startPoint x: 1034, startPoint y: 521, endPoint x: 868, endPoint y: 556, distance: 169.4
click at [868, 556] on div at bounding box center [900, 395] width 502 height 691
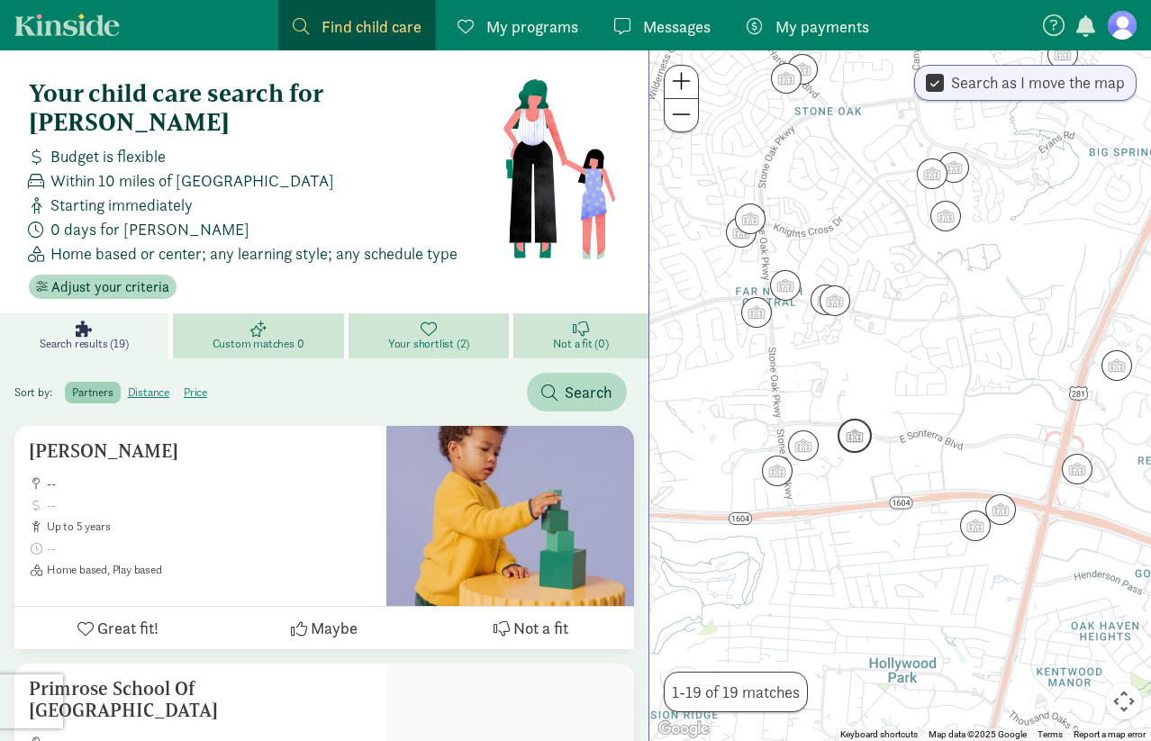
click at [853, 429] on img "Click to see details" at bounding box center [855, 436] width 34 height 34
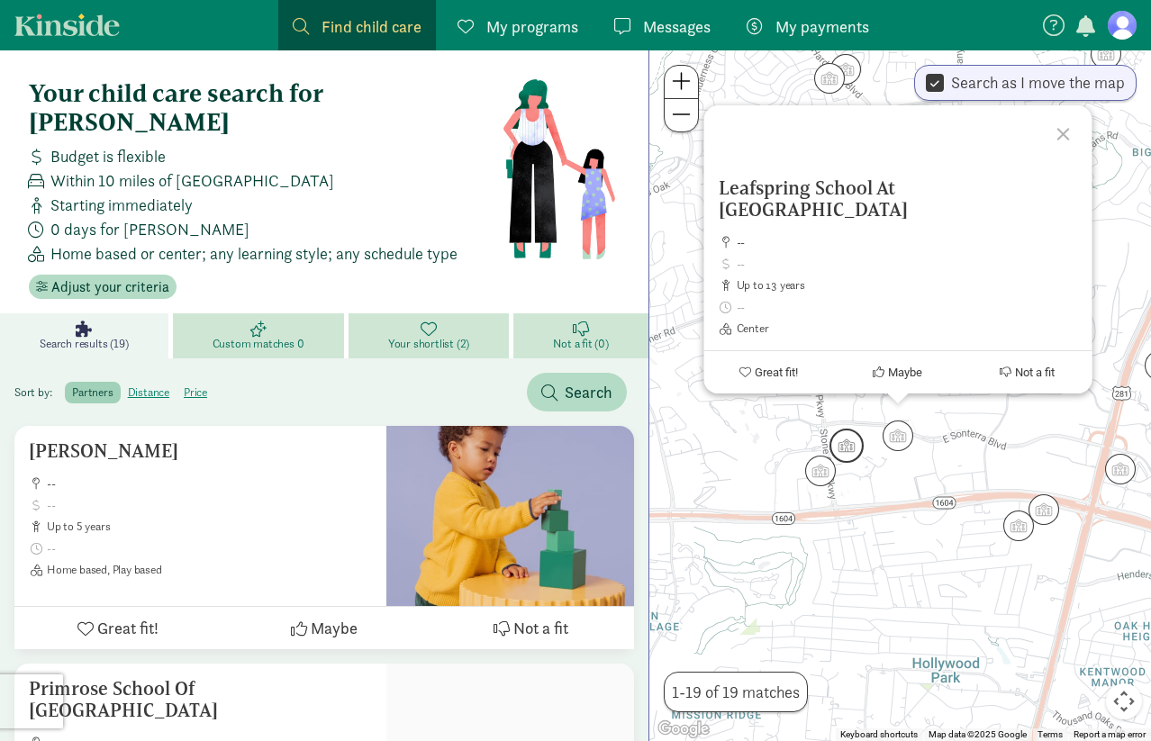
click at [839, 444] on img "Click to see details" at bounding box center [846, 446] width 34 height 34
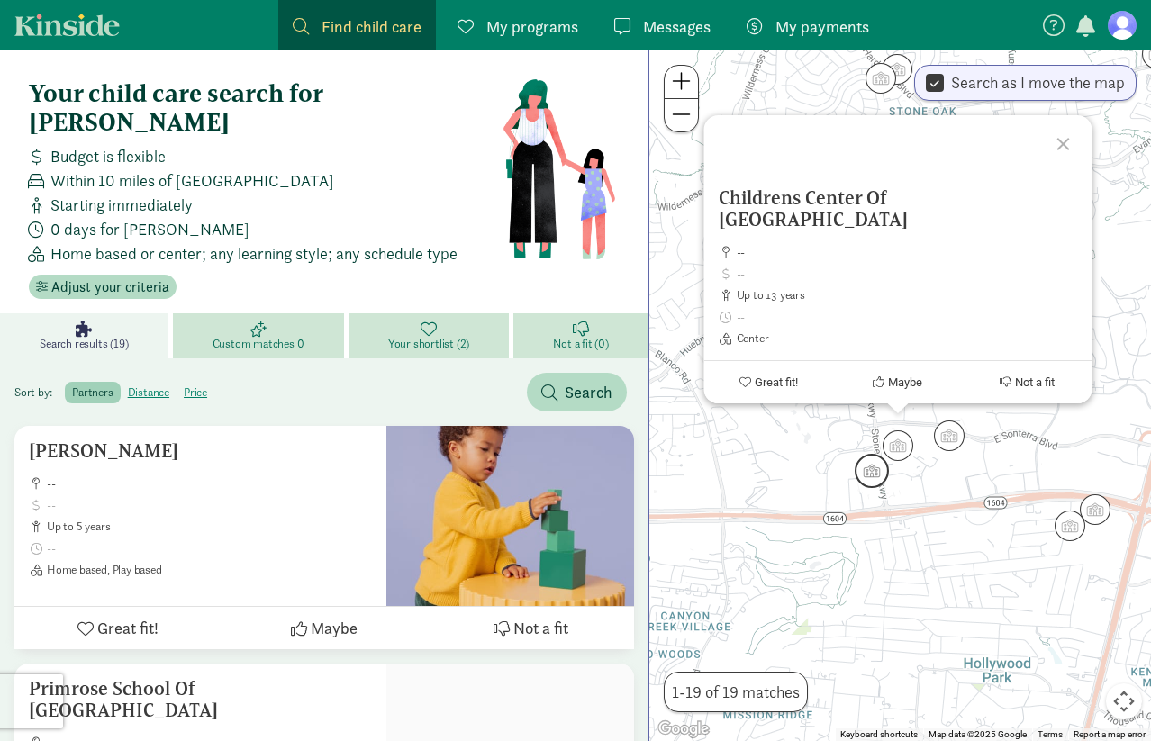
click at [873, 472] on img "Click to see details" at bounding box center [872, 471] width 34 height 34
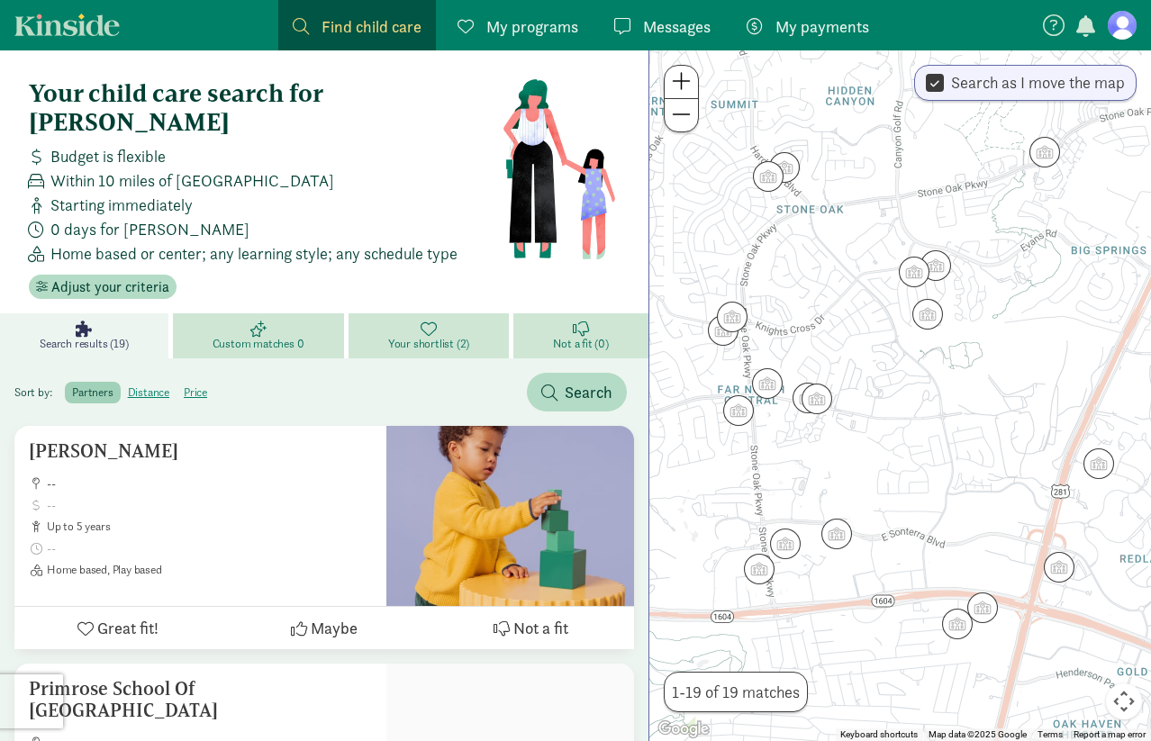
drag, startPoint x: 998, startPoint y: 488, endPoint x: 857, endPoint y: 588, distance: 173.2
click at [857, 588] on div "To navigate, press the arrow keys." at bounding box center [900, 395] width 502 height 691
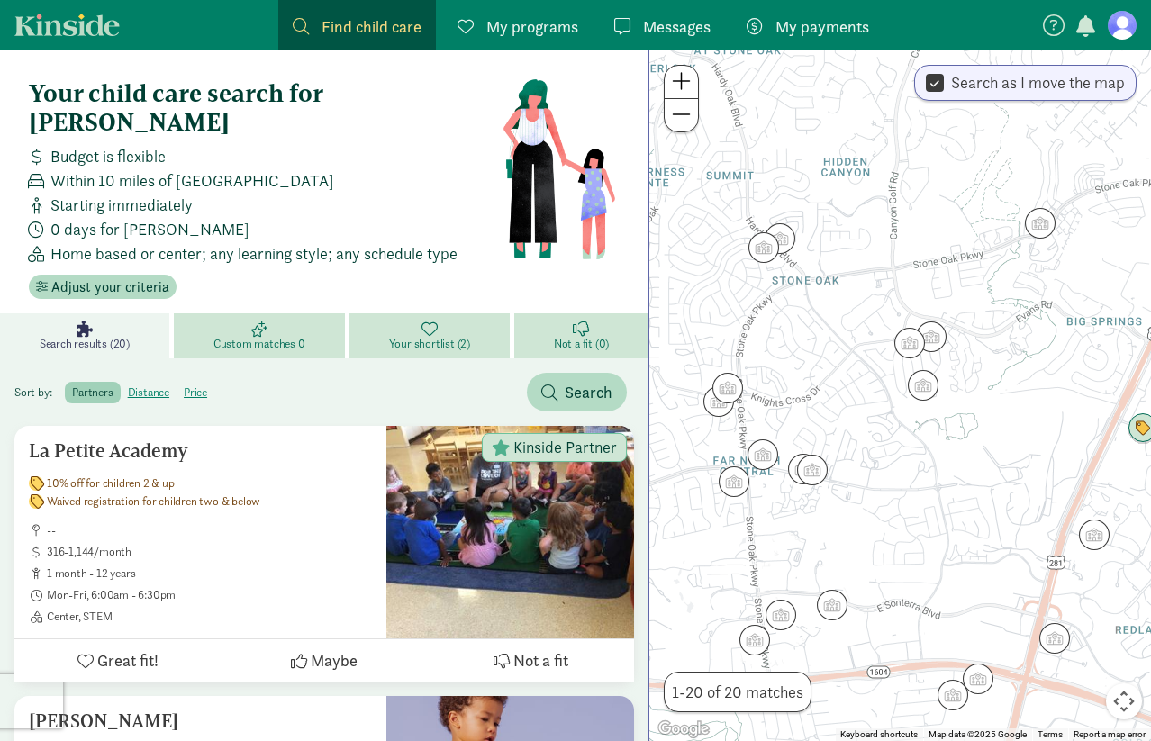
drag, startPoint x: 888, startPoint y: 447, endPoint x: 884, endPoint y: 519, distance: 72.1
click at [884, 519] on div at bounding box center [900, 395] width 502 height 691
click at [734, 470] on img "Click to see details" at bounding box center [734, 482] width 34 height 34
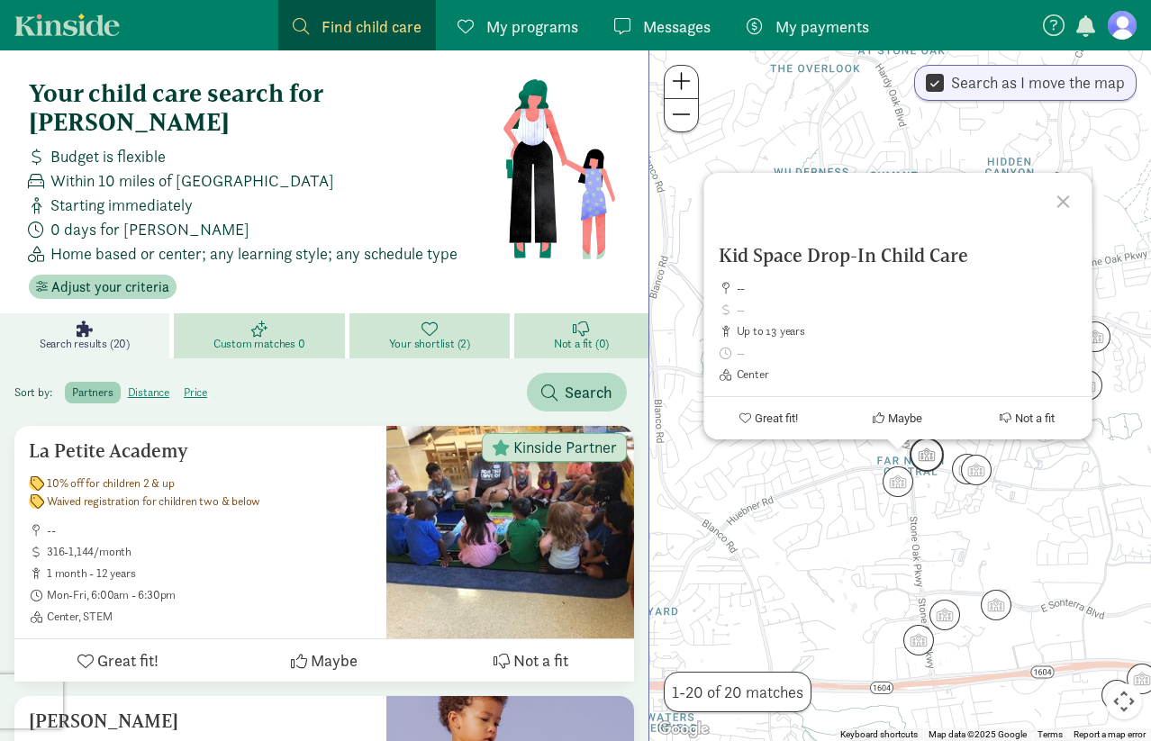
click at [928, 457] on img "Click to see details" at bounding box center [927, 455] width 34 height 34
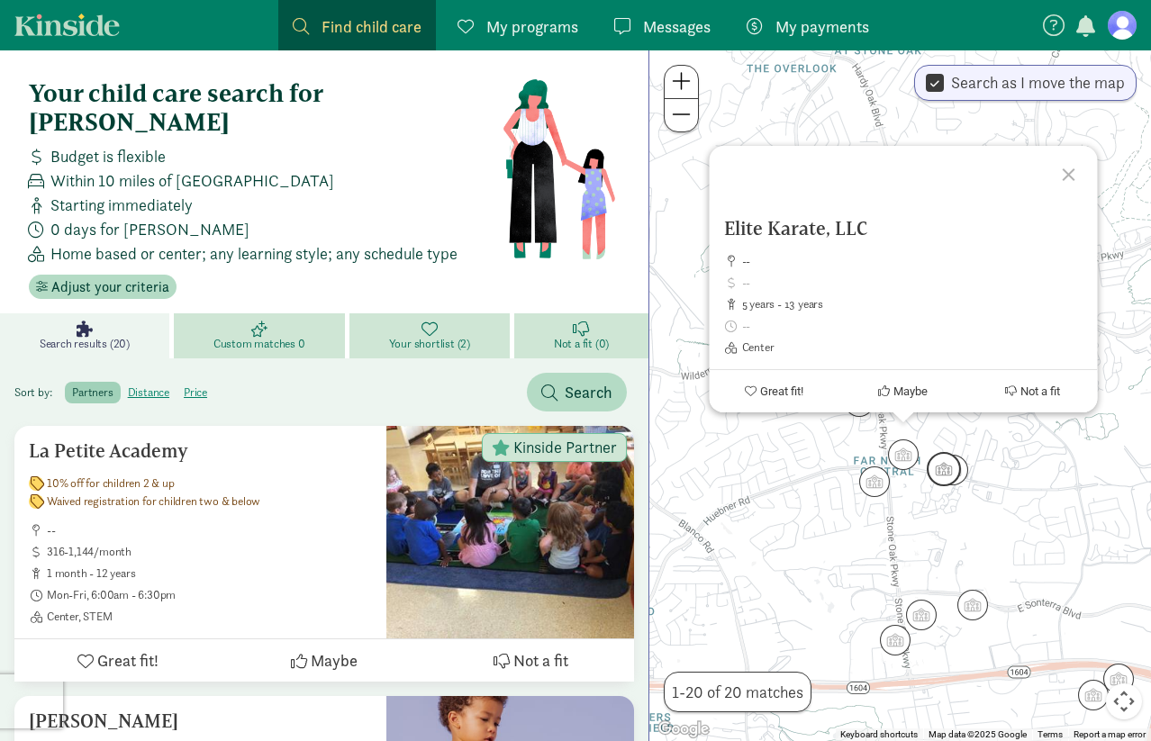
click at [953, 475] on img "Click to see details" at bounding box center [944, 469] width 34 height 34
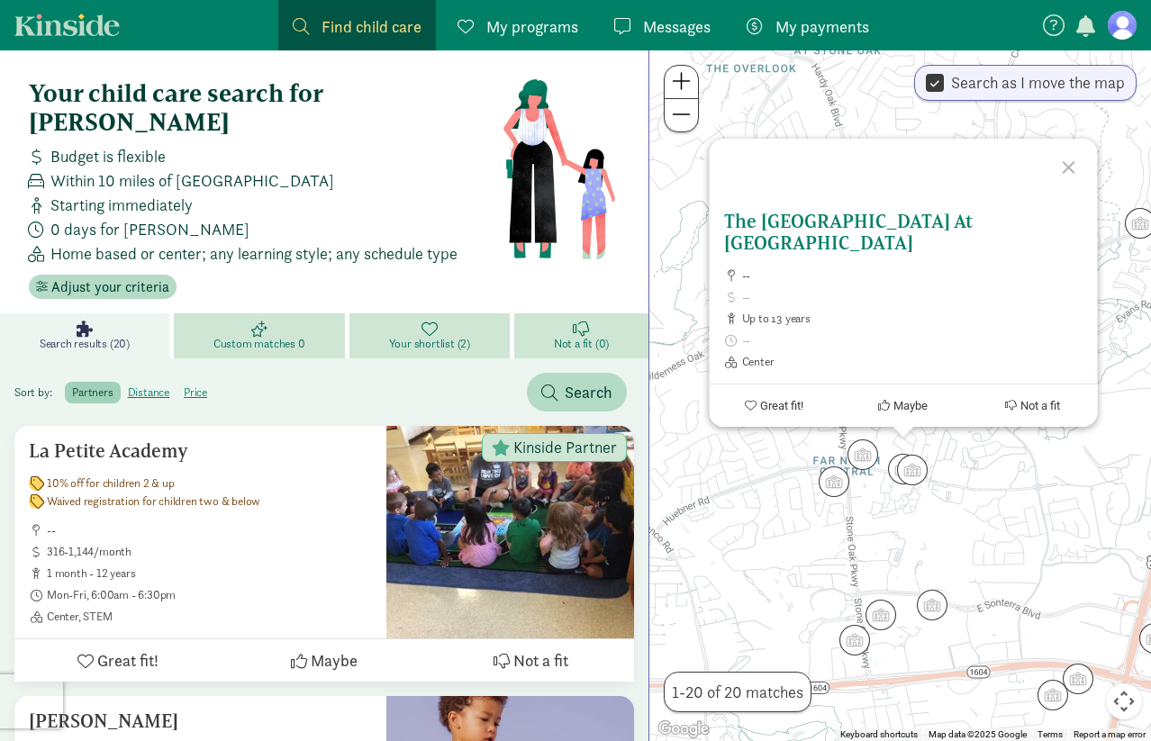
click at [795, 396] on button "Great fit!" at bounding box center [774, 406] width 130 height 42
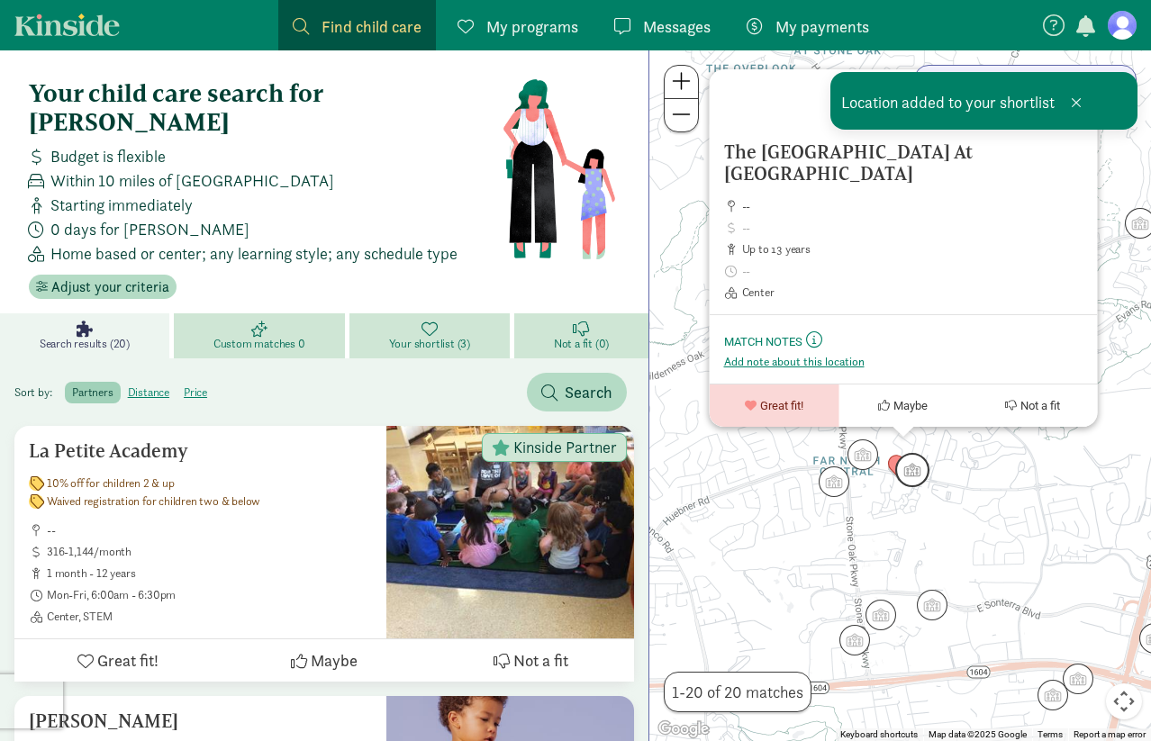
click at [919, 473] on img "Click to see details" at bounding box center [912, 470] width 34 height 34
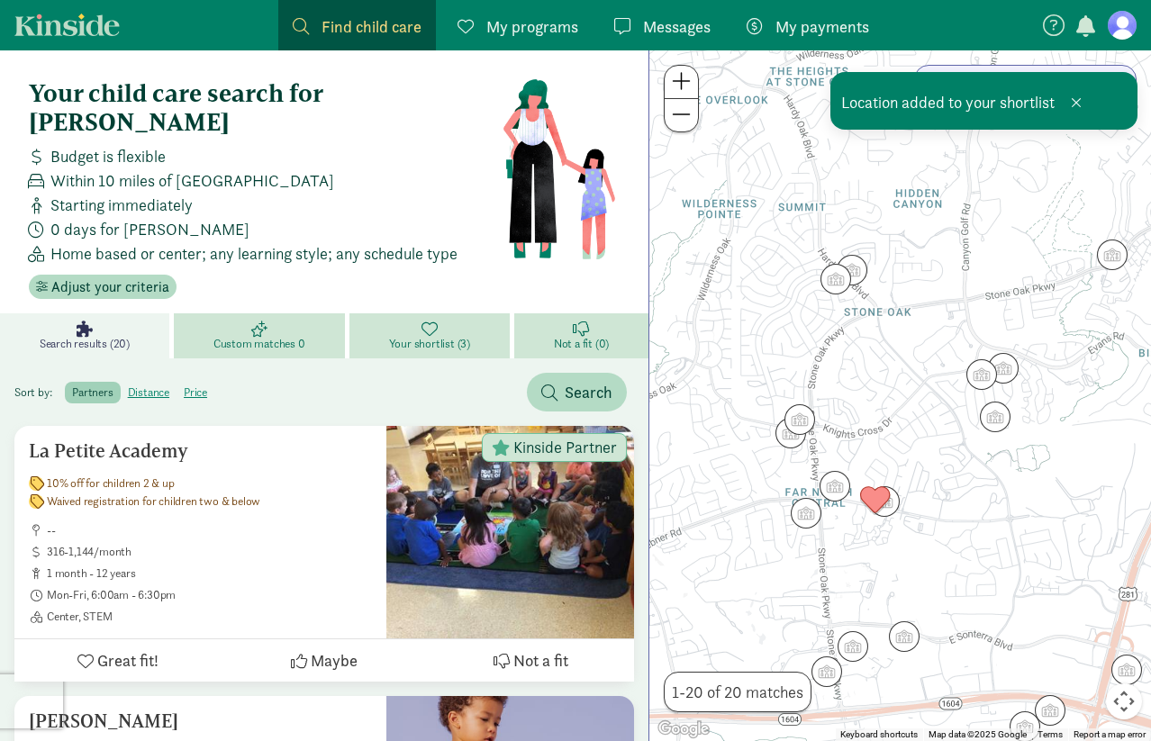
drag, startPoint x: 986, startPoint y: 486, endPoint x: 967, endPoint y: 520, distance: 38.3
click at [967, 520] on div "To navigate, press the arrow keys." at bounding box center [900, 395] width 502 height 691
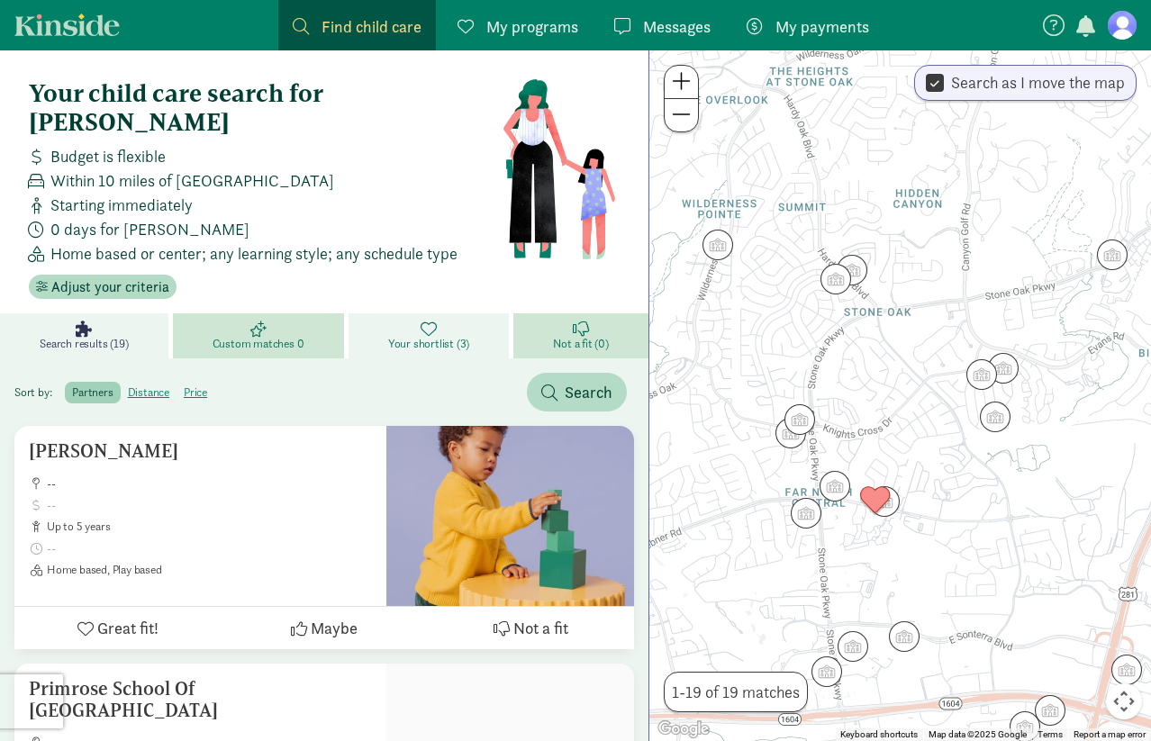
click at [463, 337] on span "Your shortlist (3)" at bounding box center [428, 344] width 81 height 14
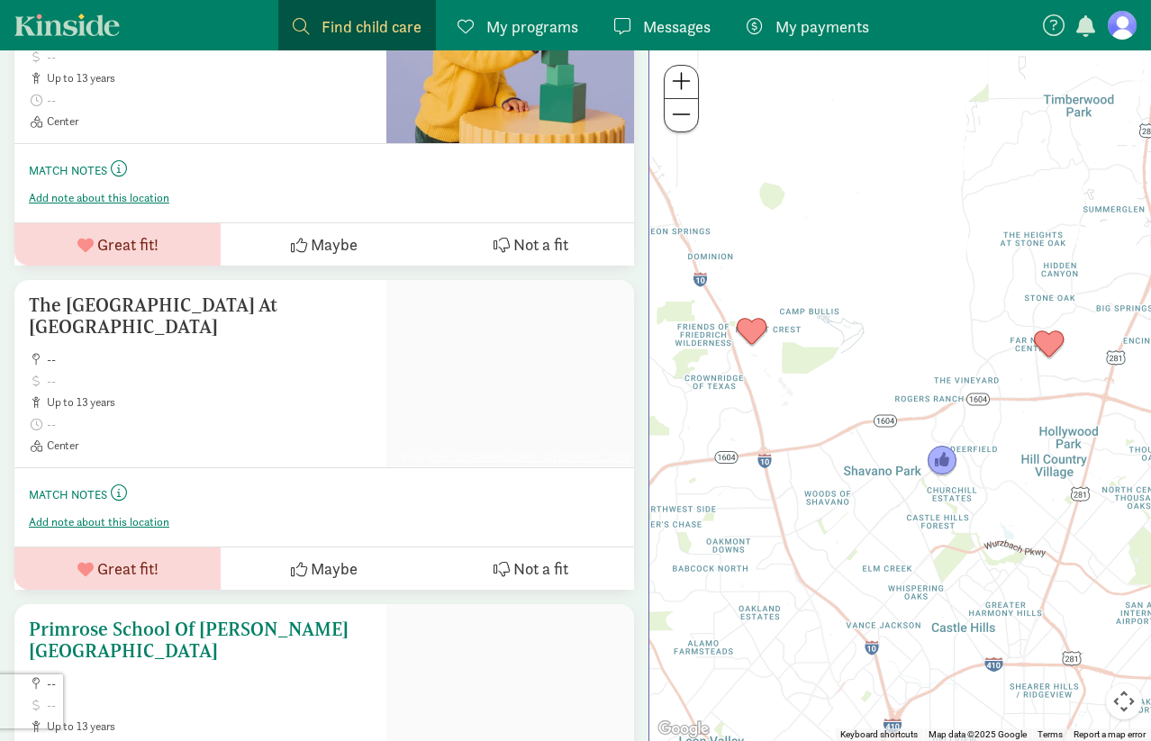
scroll to position [422, 0]
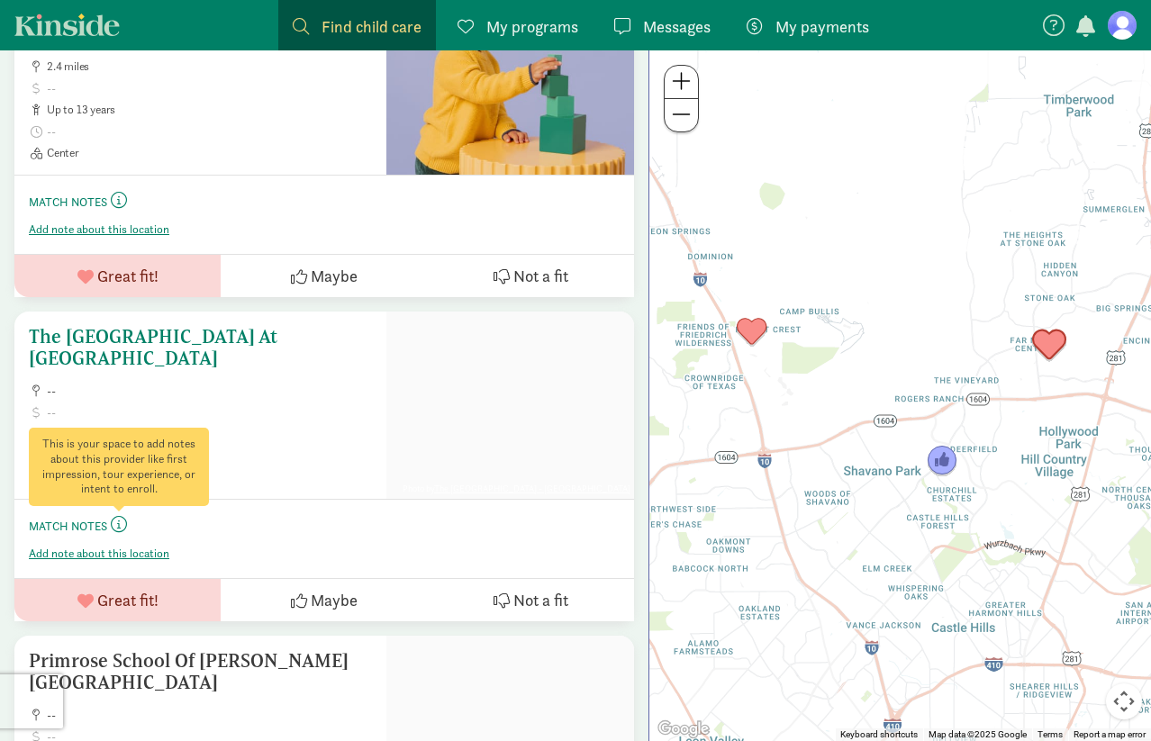
click at [123, 516] on span at bounding box center [119, 524] width 16 height 16
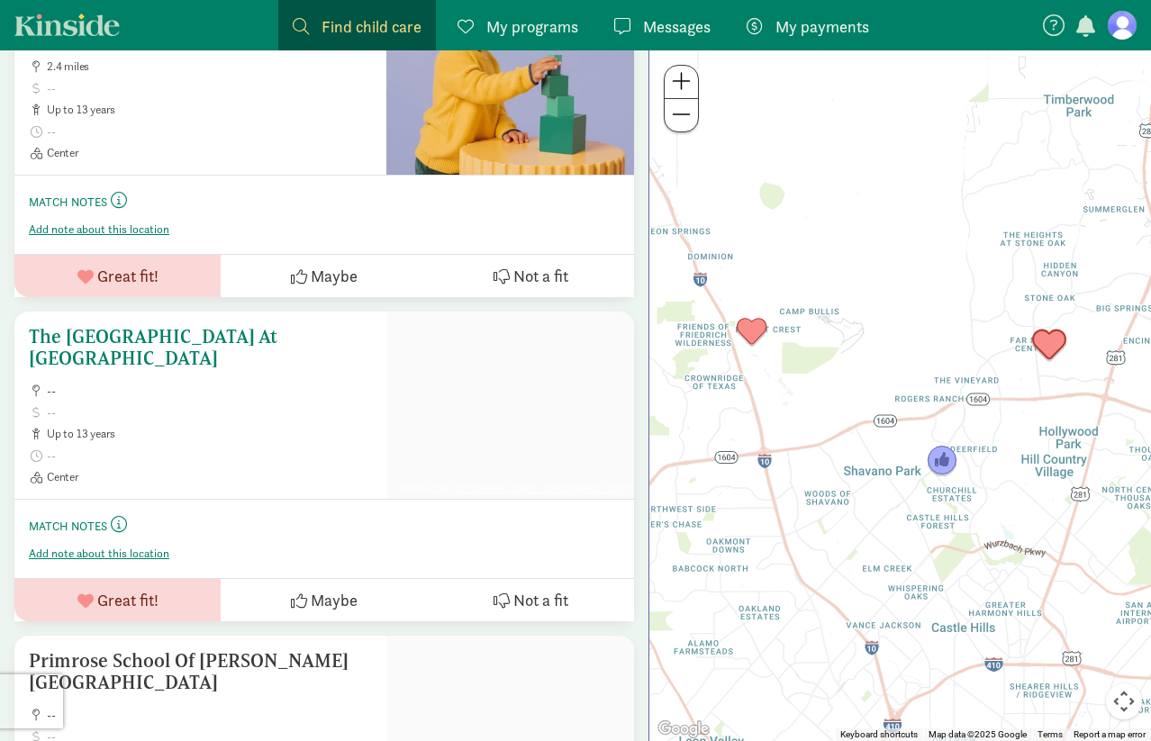
click at [183, 326] on h5 "The [GEOGRAPHIC_DATA] At [GEOGRAPHIC_DATA]" at bounding box center [200, 347] width 343 height 43
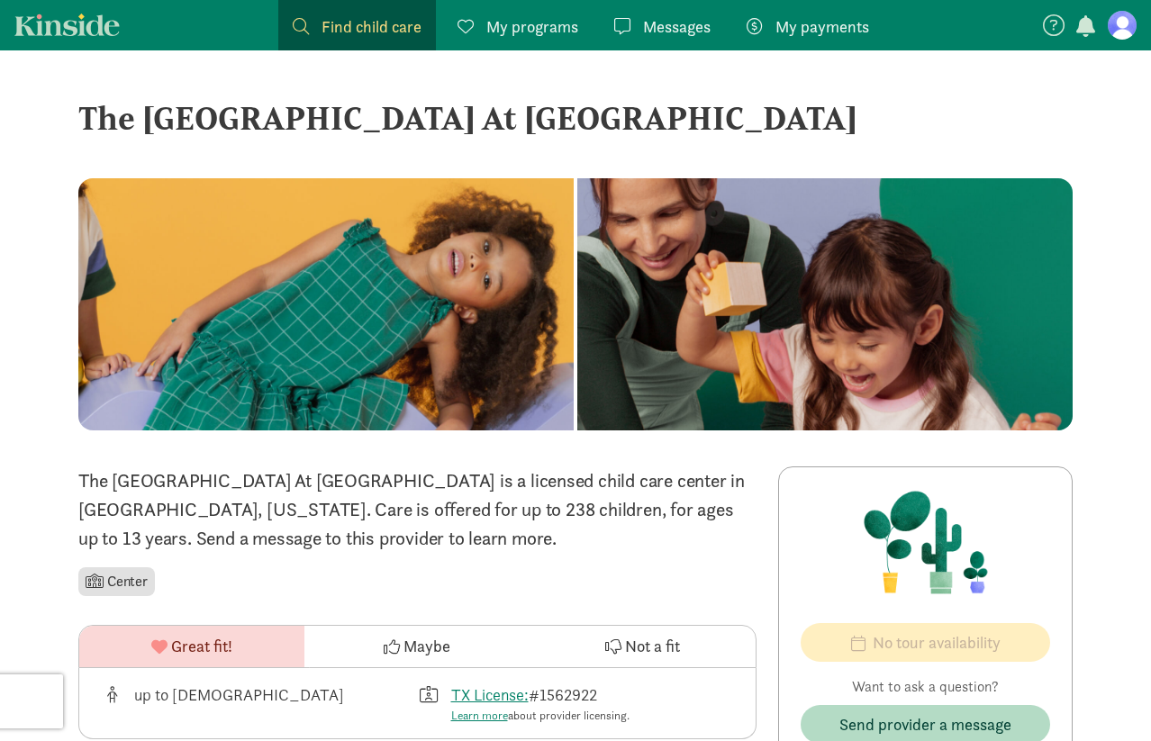
click at [551, 34] on span "My programs" at bounding box center [532, 26] width 92 height 24
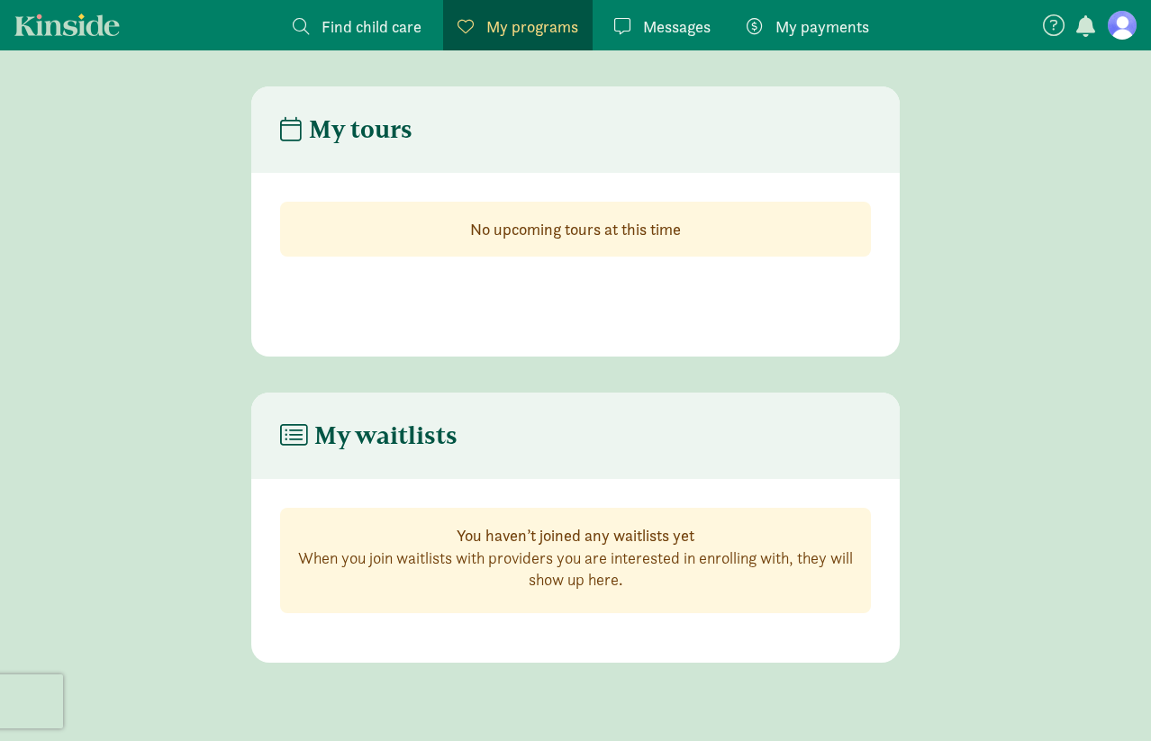
click at [648, 30] on span "Messages" at bounding box center [677, 26] width 68 height 24
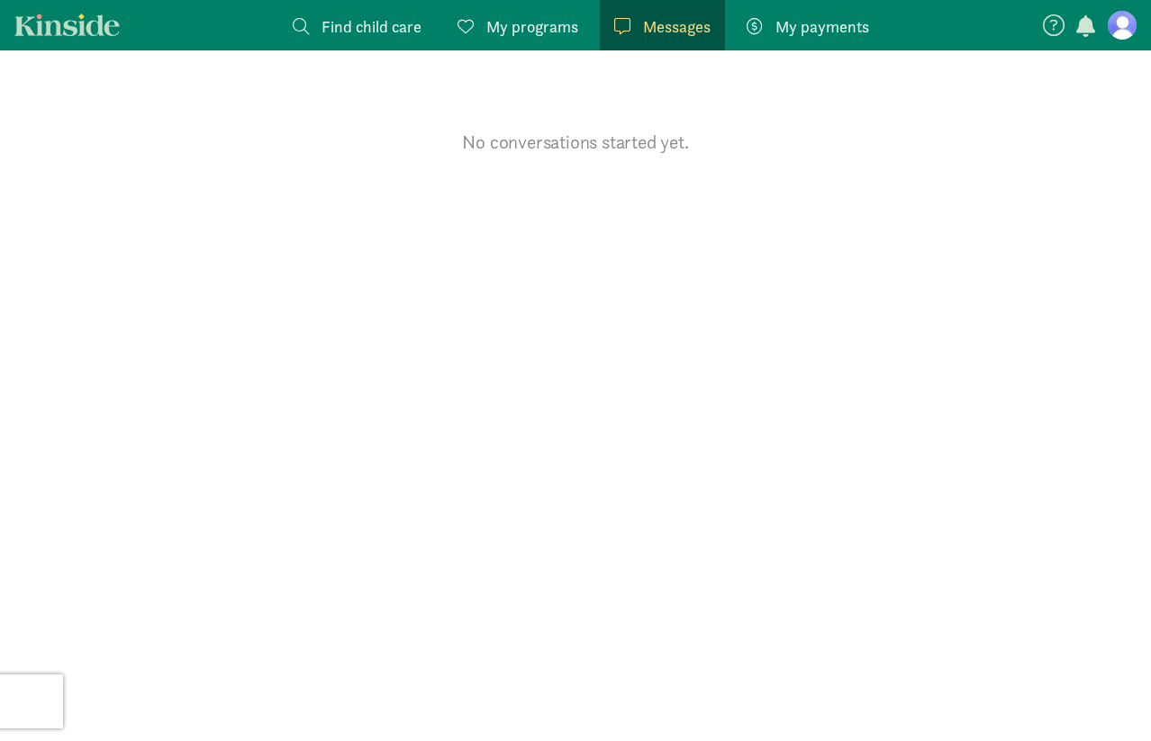
click at [367, 35] on span "Find child care" at bounding box center [372, 26] width 100 height 24
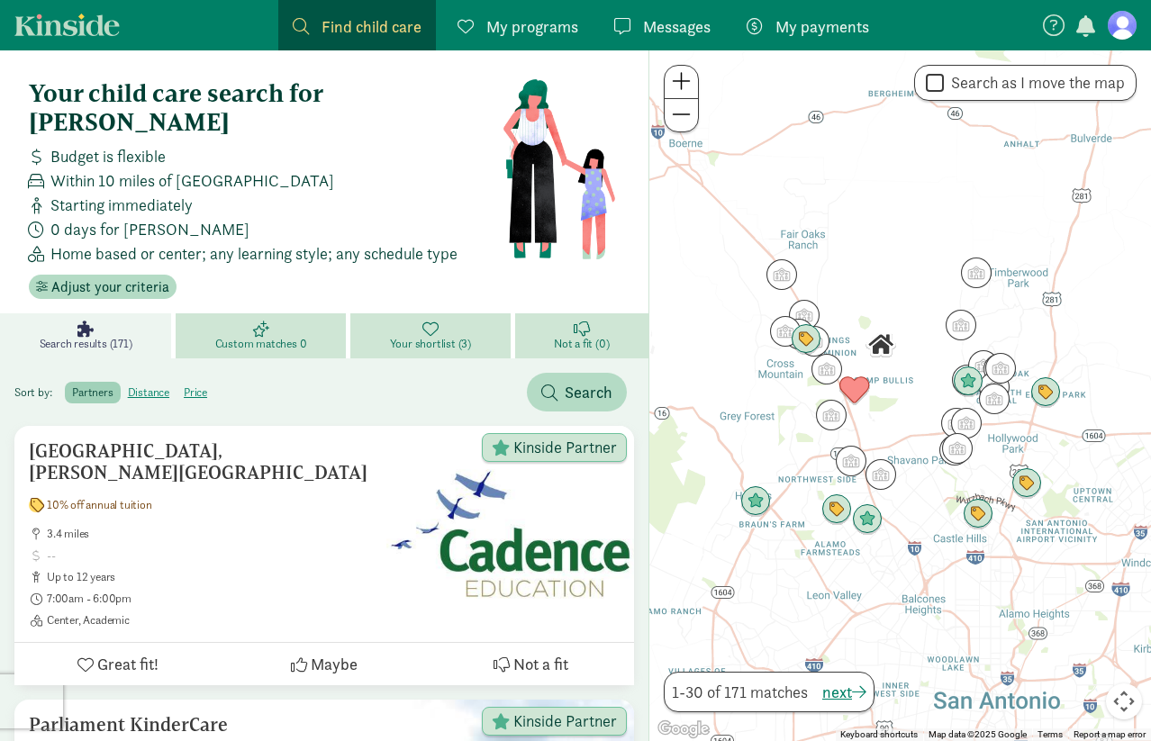
click at [1130, 25] on figure at bounding box center [1122, 25] width 29 height 29
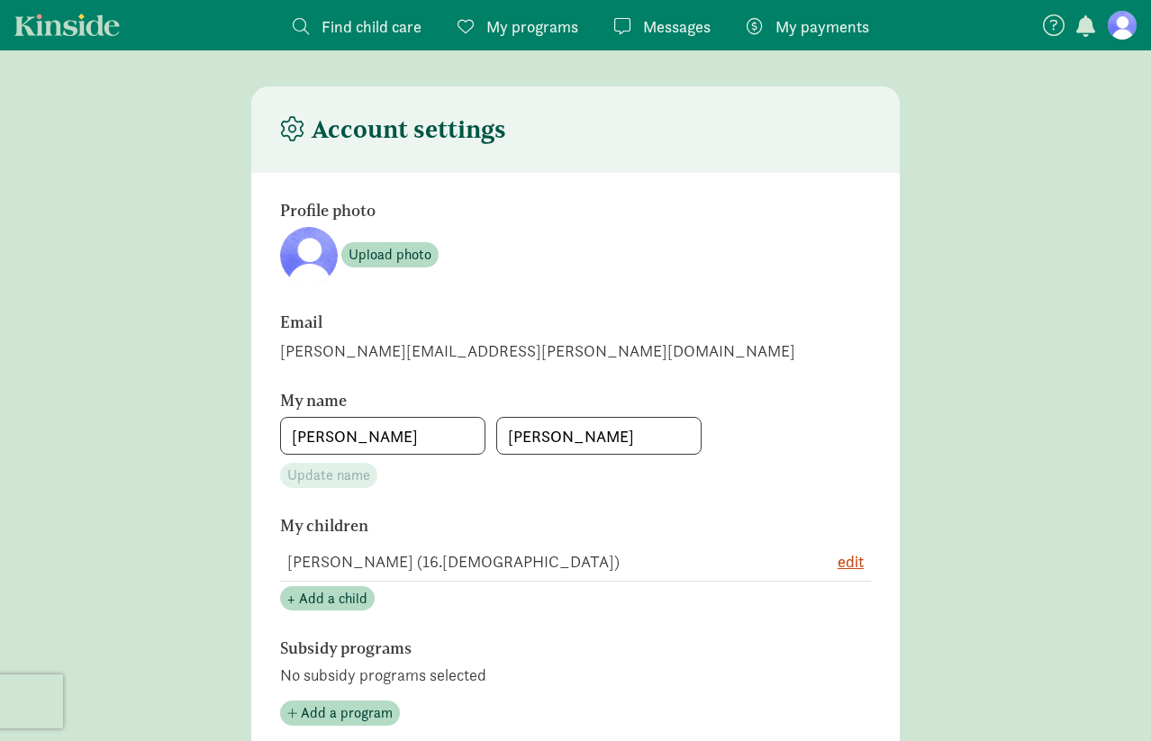
click at [1130, 25] on figure at bounding box center [1122, 25] width 29 height 29
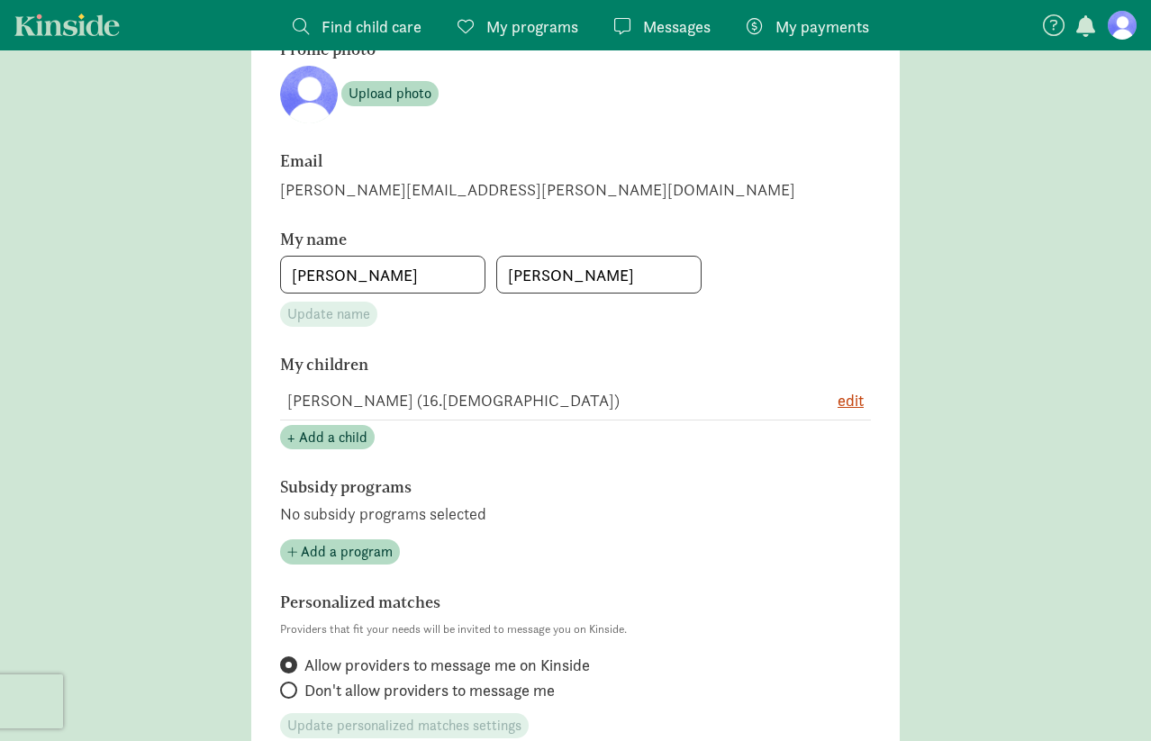
scroll to position [197, 0]
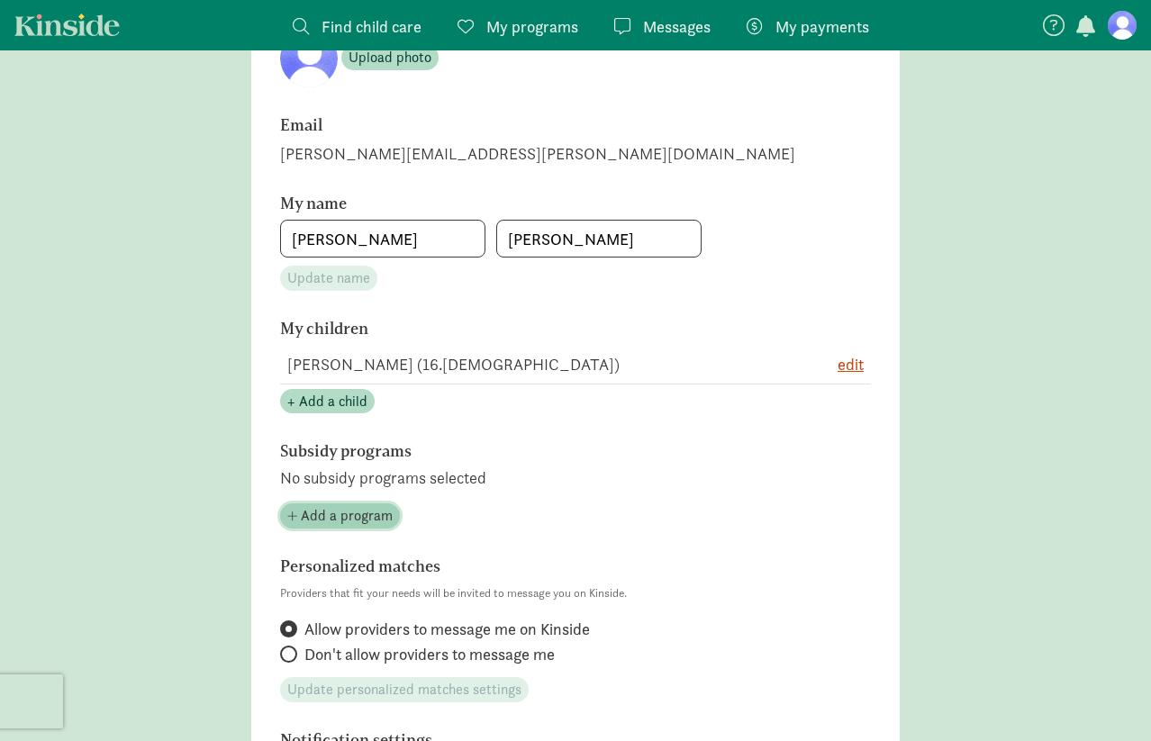
click at [345, 519] on span "Add a program" at bounding box center [347, 516] width 92 height 22
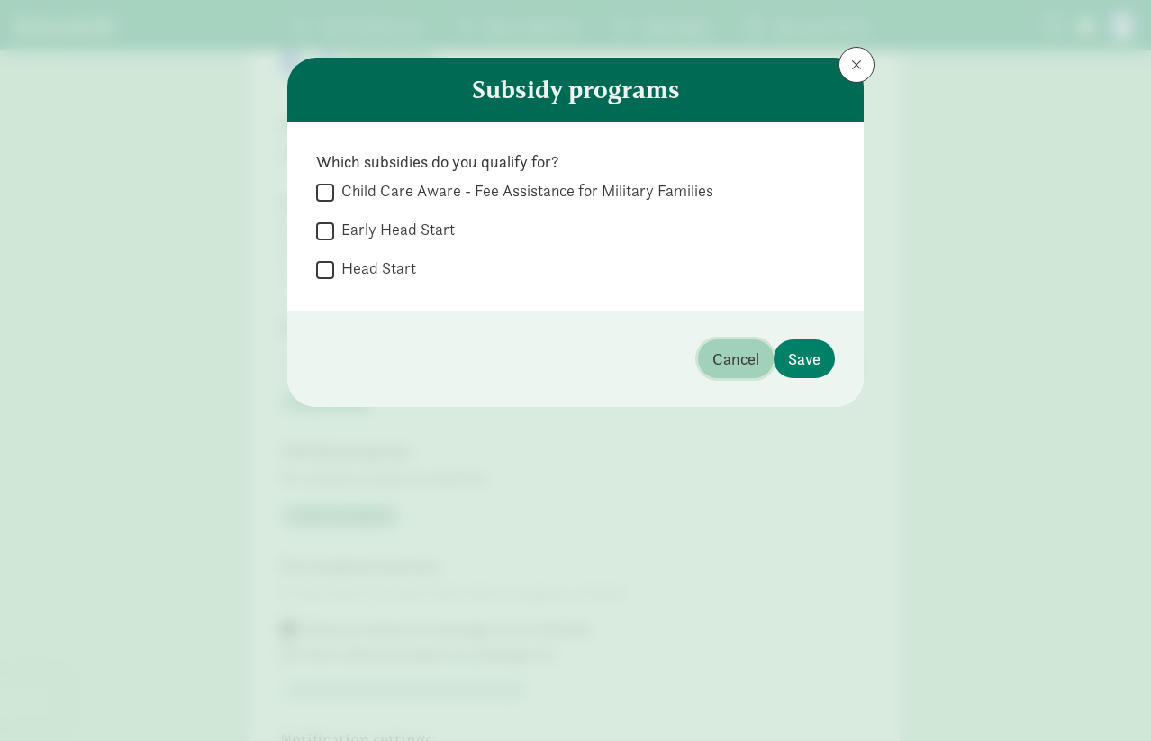
click at [748, 367] on span "Cancel" at bounding box center [735, 359] width 47 height 24
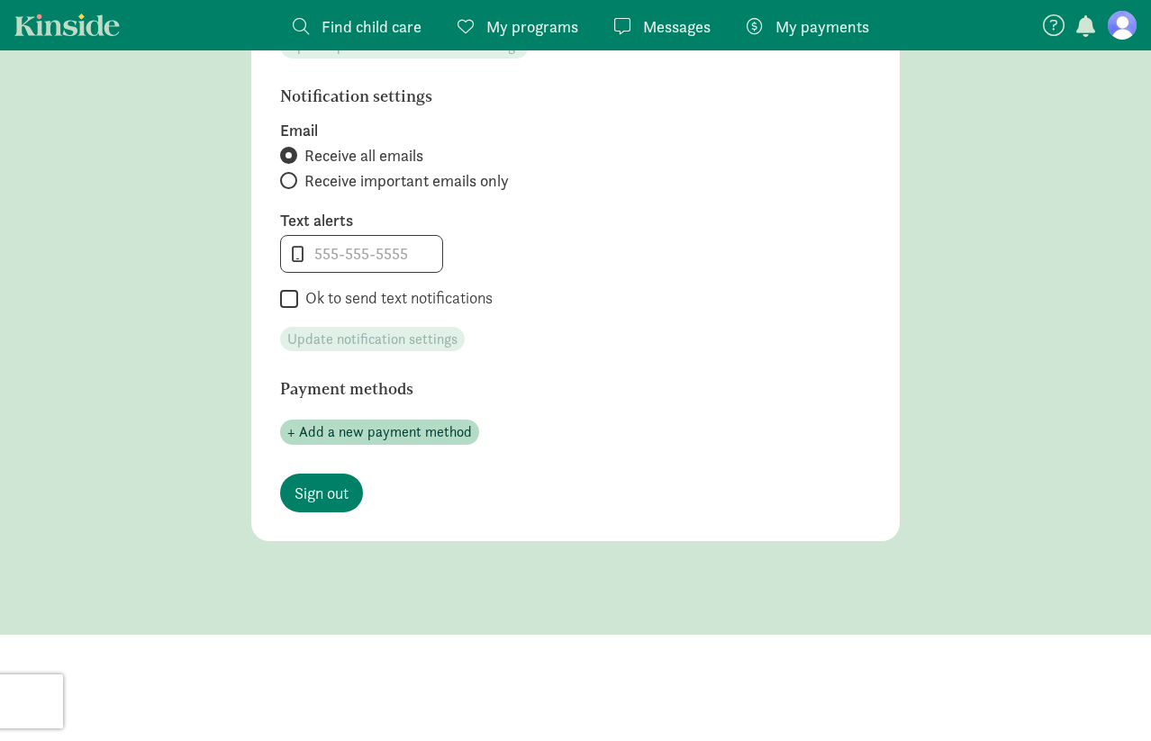
scroll to position [0, 0]
